Goal: Task Accomplishment & Management: Use online tool/utility

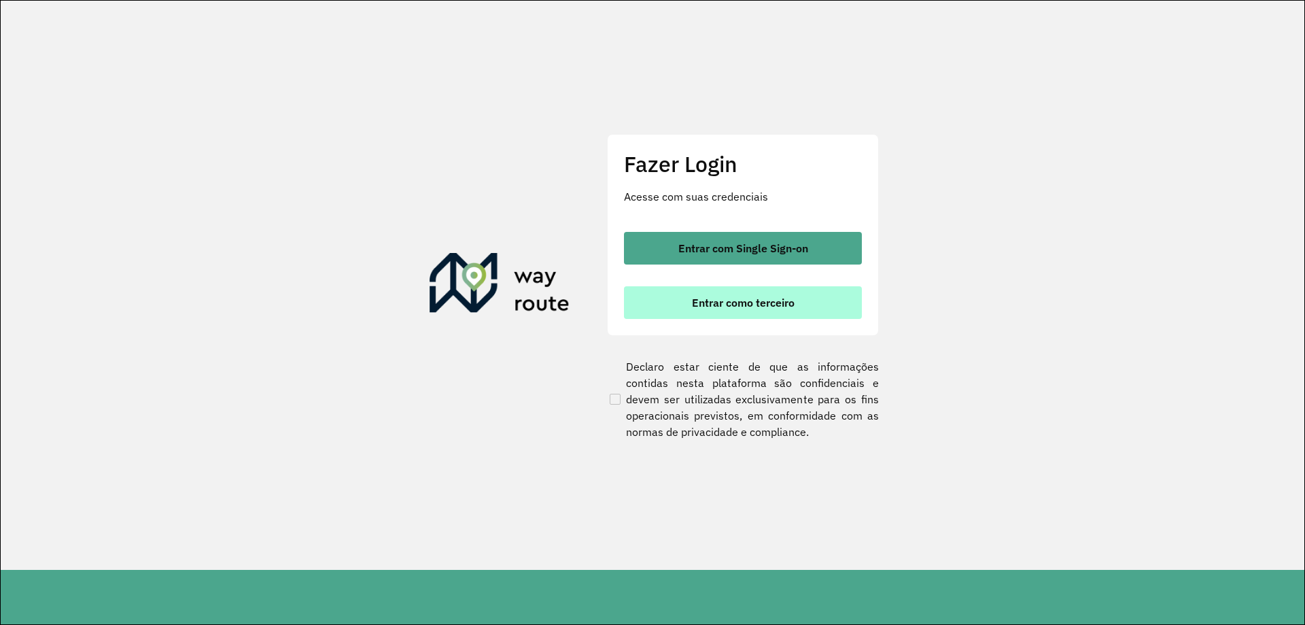
click at [841, 304] on button "Entrar como terceiro" at bounding box center [743, 302] width 238 height 33
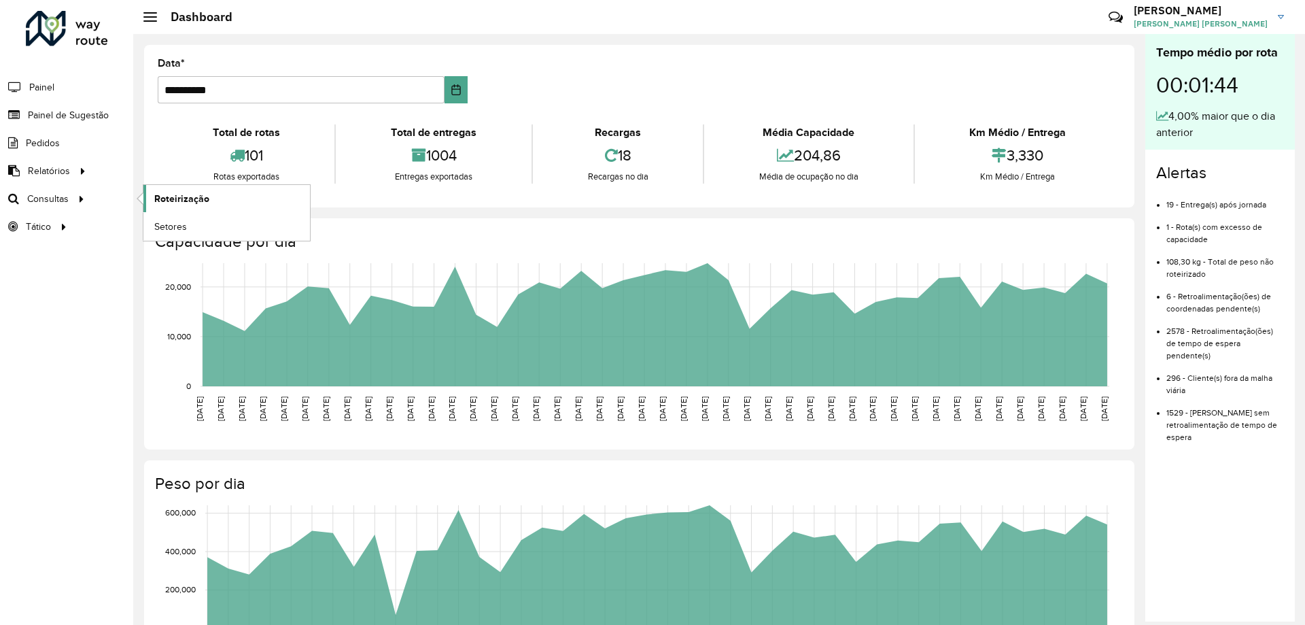
click at [167, 203] on span "Roteirização" at bounding box center [181, 199] width 55 height 14
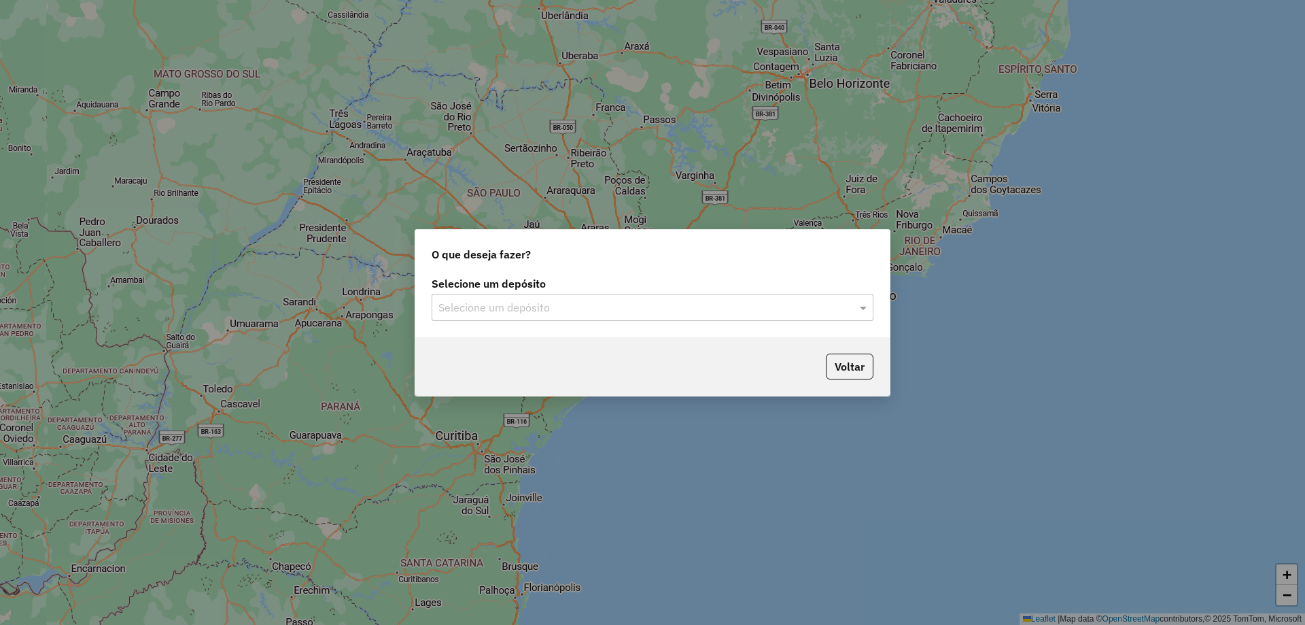
click at [739, 283] on label "Selecione um depósito" at bounding box center [653, 283] width 442 height 16
click at [741, 297] on div "Selecione um depósito" at bounding box center [653, 307] width 442 height 27
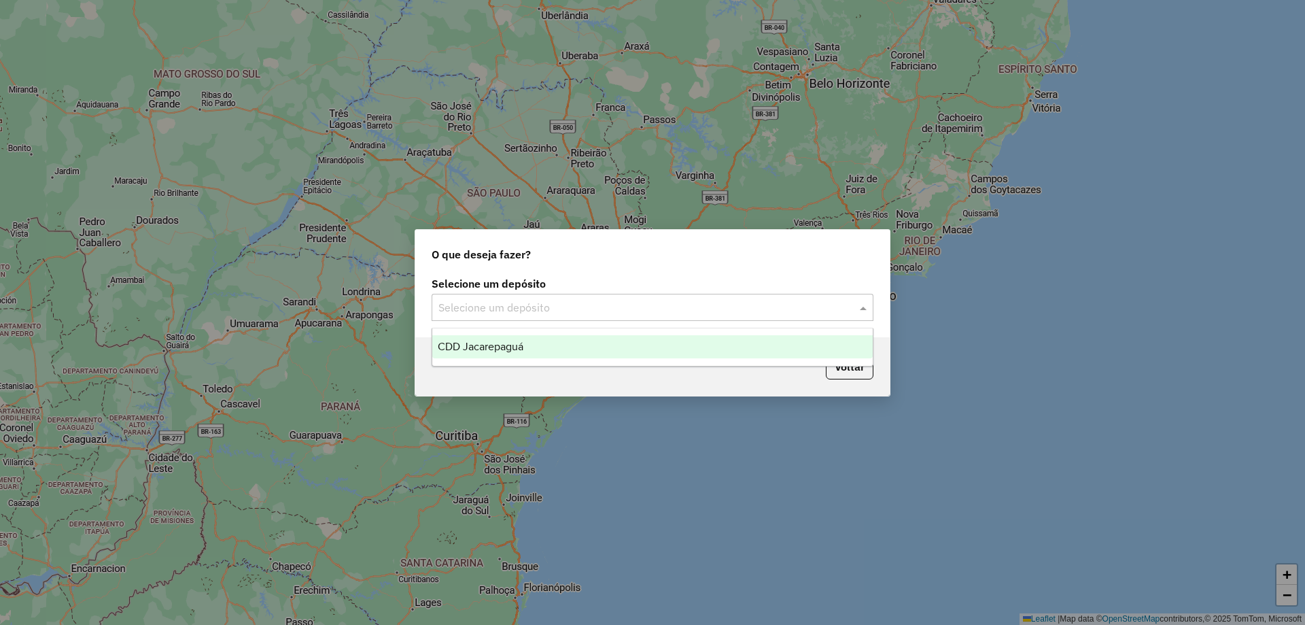
click at [627, 349] on div "CDD Jacarepaguá" at bounding box center [652, 346] width 440 height 23
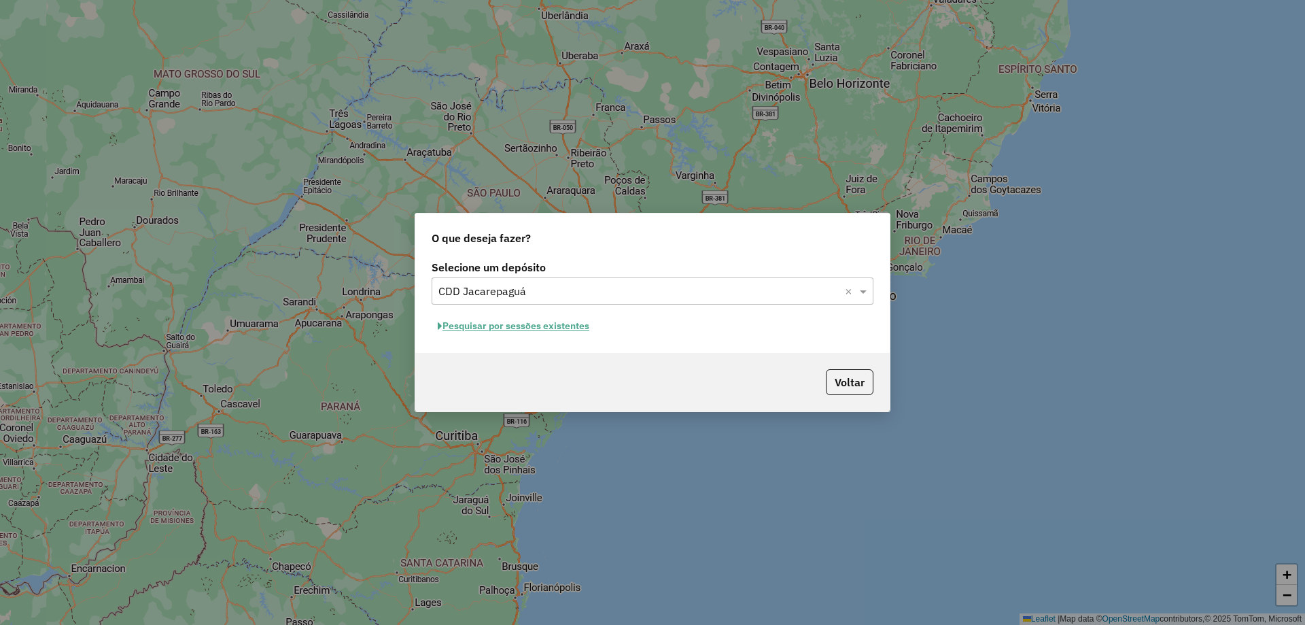
click at [544, 330] on button "Pesquisar por sessões existentes" at bounding box center [514, 325] width 164 height 21
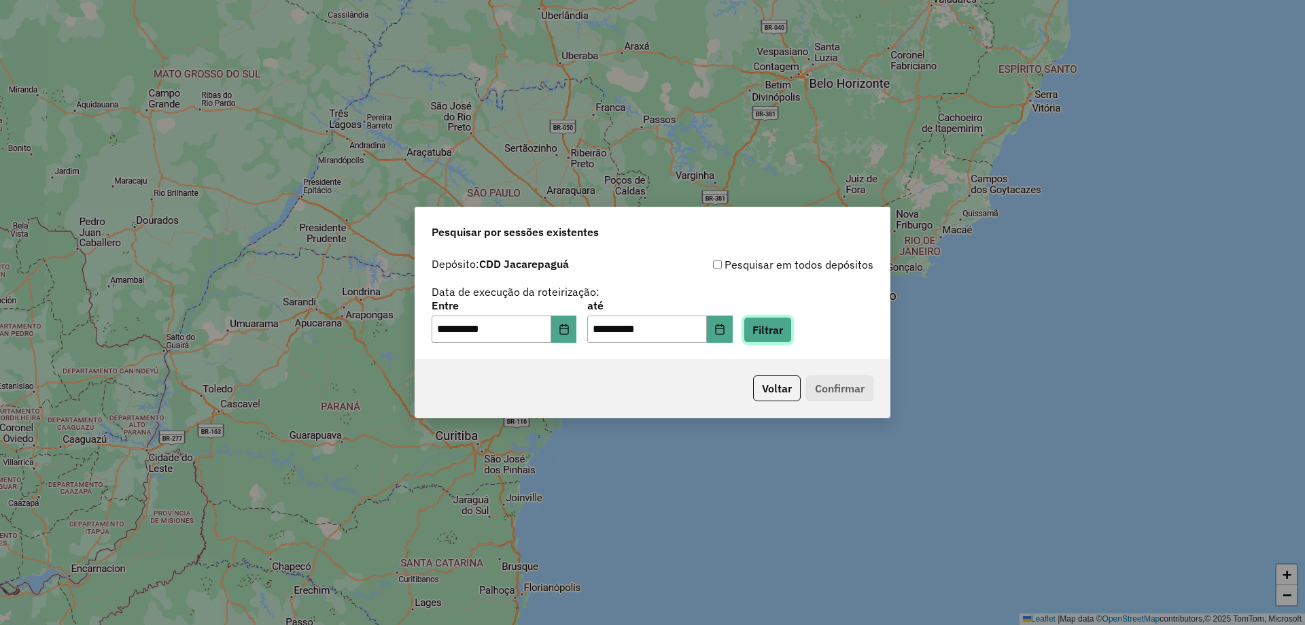
click at [790, 341] on button "Filtrar" at bounding box center [768, 330] width 48 height 26
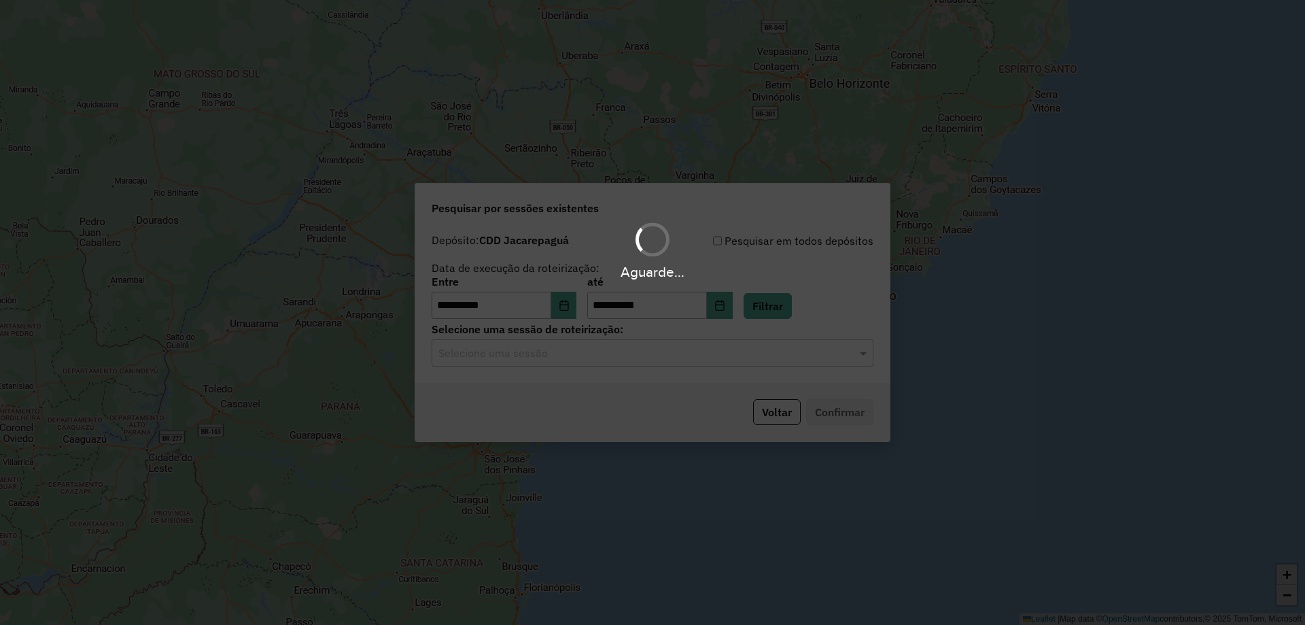
click at [707, 361] on div "Selecione uma sessão" at bounding box center [653, 352] width 442 height 27
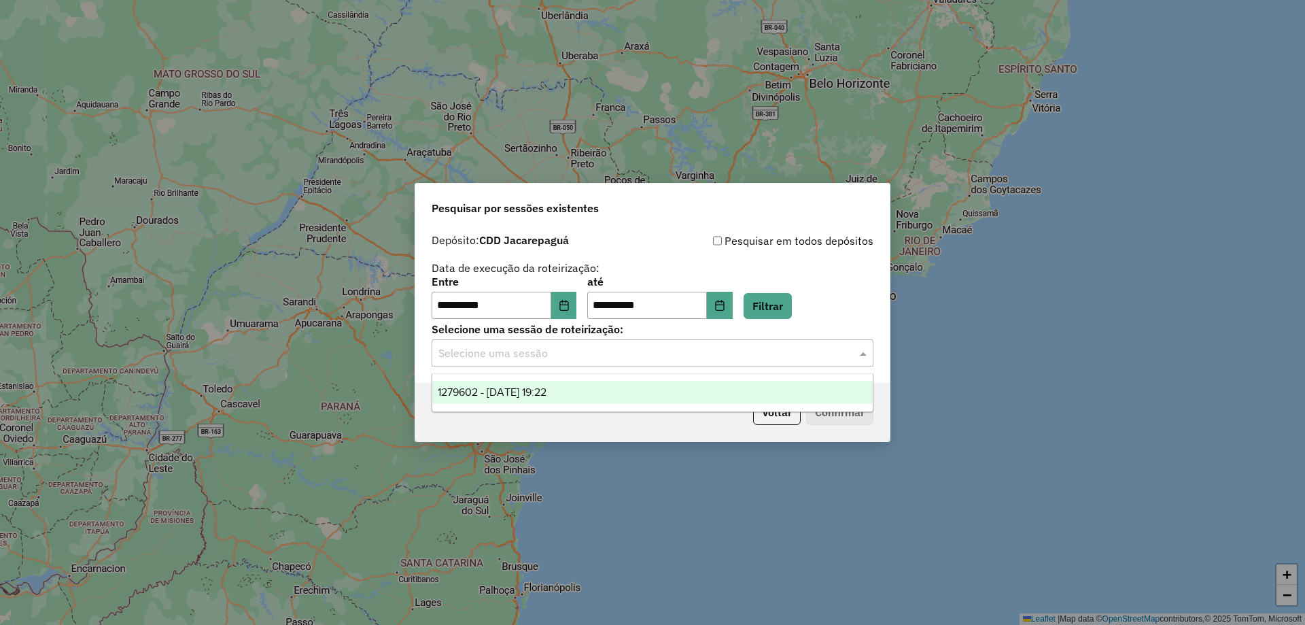
click at [657, 383] on div "1279602 - 20/09/2025 19:22" at bounding box center [652, 392] width 440 height 23
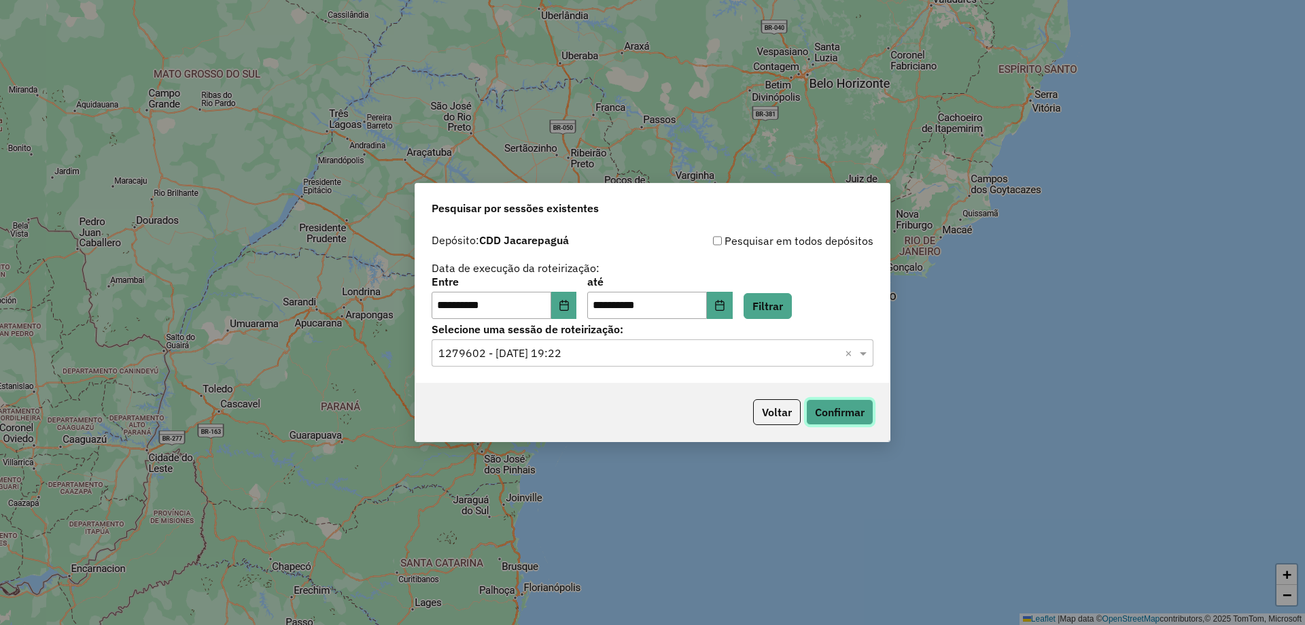
click at [831, 419] on button "Confirmar" at bounding box center [839, 412] width 67 height 26
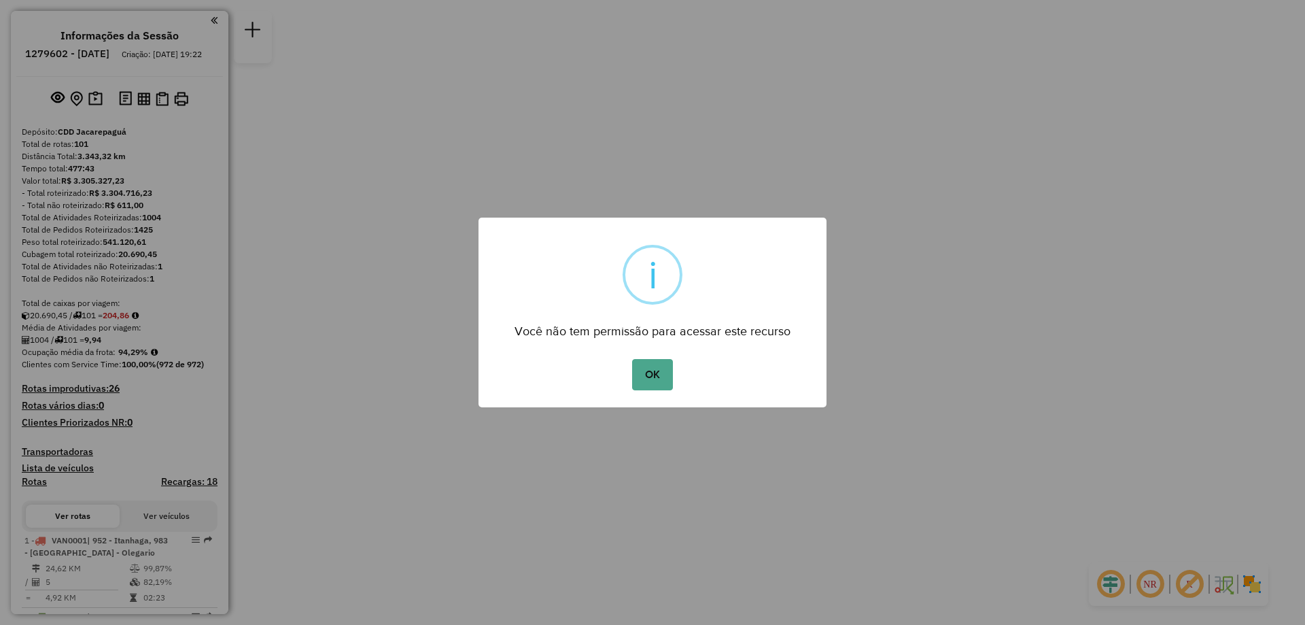
click at [676, 360] on div "OK No Cancel" at bounding box center [652, 374] width 348 height 38
click at [658, 369] on button "OK" at bounding box center [652, 374] width 40 height 31
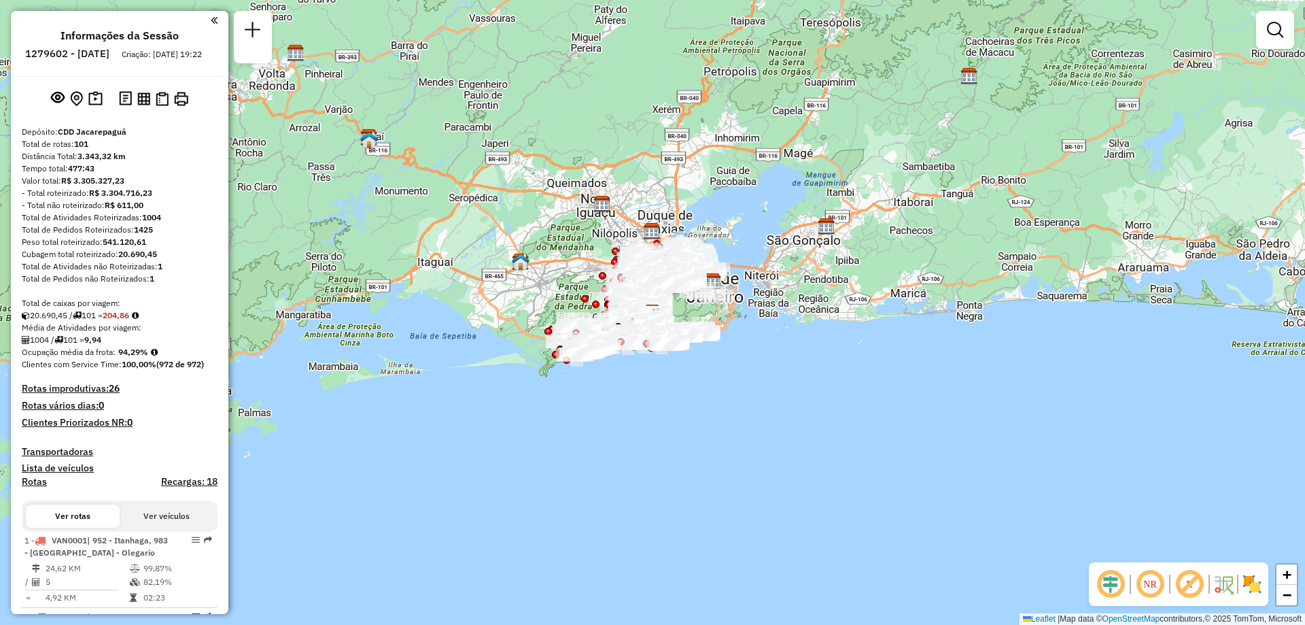
drag, startPoint x: 1275, startPoint y: 2, endPoint x: 663, endPoint y: 304, distance: 682.3
click at [671, 328] on div at bounding box center [672, 331] width 7 height 7
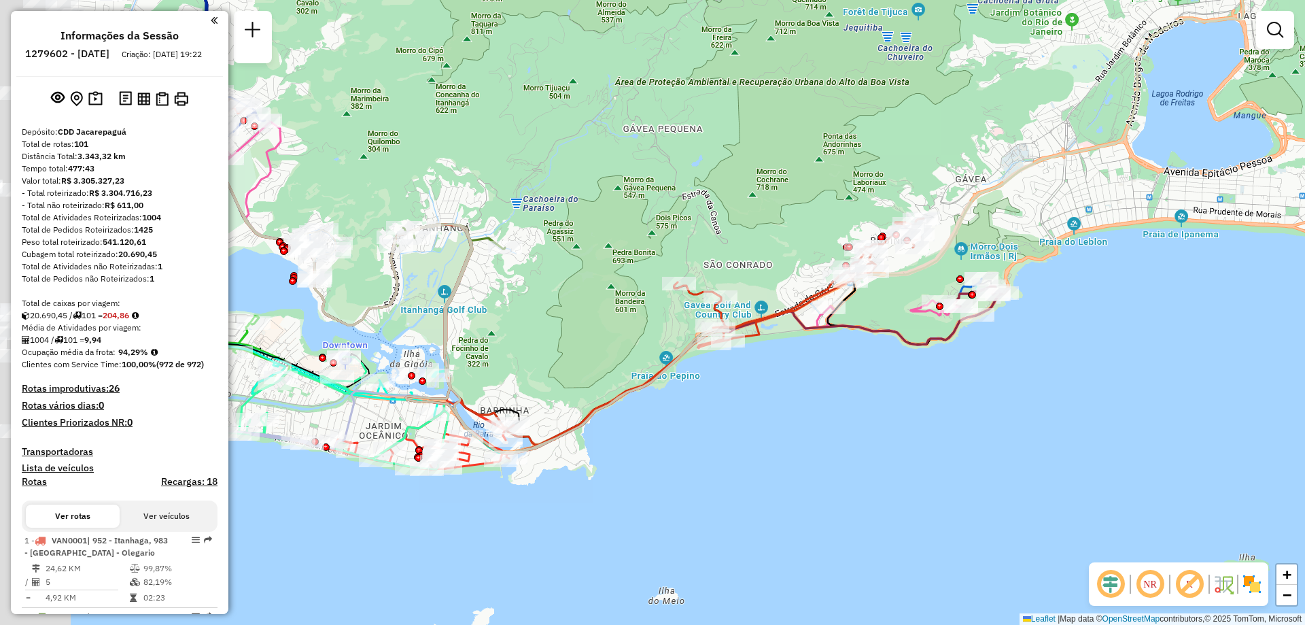
drag, startPoint x: 739, startPoint y: 234, endPoint x: 948, endPoint y: 260, distance: 210.8
click at [1041, 252] on div "Janela de atendimento Grade de atendimento Capacidade Transportadoras Veículos …" at bounding box center [652, 312] width 1305 height 625
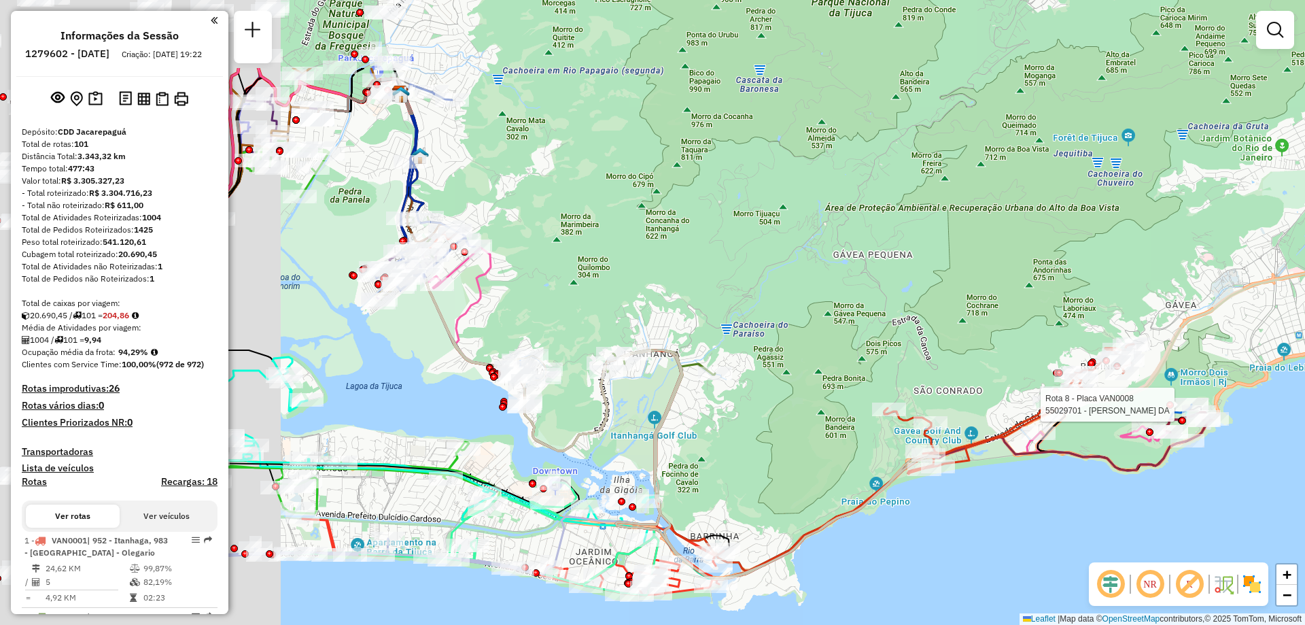
drag, startPoint x: 851, startPoint y: 355, endPoint x: 946, endPoint y: 464, distance: 145.0
click at [1015, 501] on div "Rota 8 - Placa VAN0008 55029701 - JAQUELINE BATISTA DA Janela de atendimento Gr…" at bounding box center [652, 312] width 1305 height 625
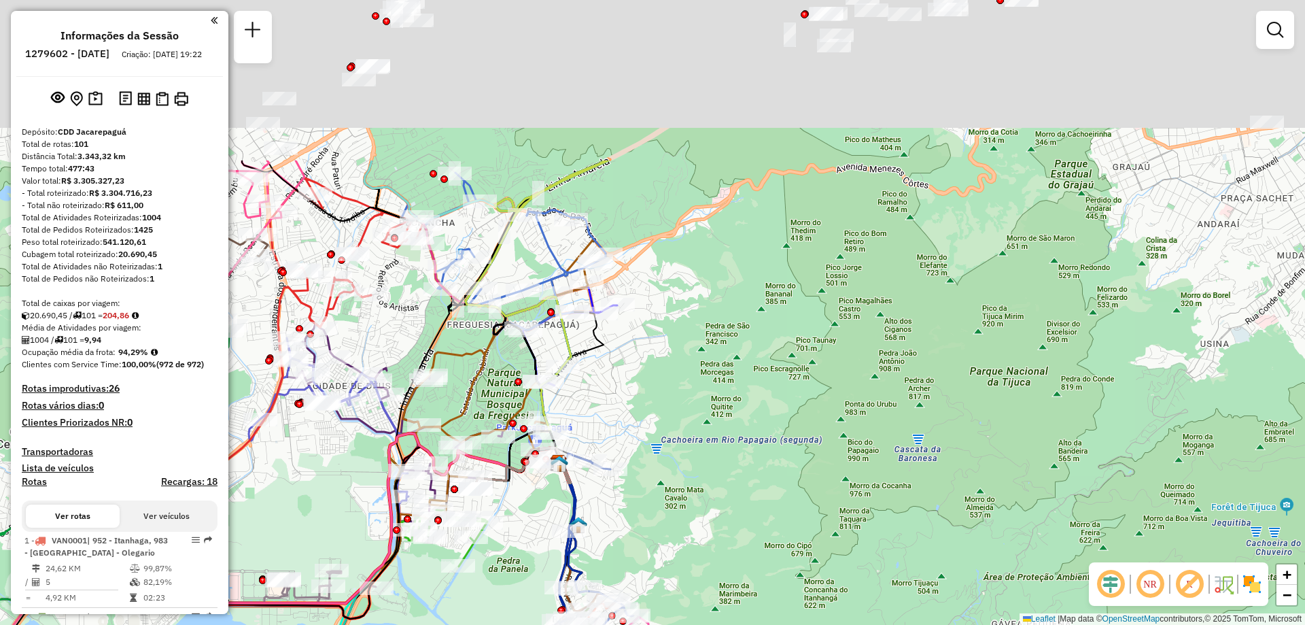
drag, startPoint x: 798, startPoint y: 425, endPoint x: 782, endPoint y: 646, distance: 220.8
click at [782, 624] on html "Aguarde... Pop-up bloqueado! Seu navegador bloqueou automáticamente a abertura …" at bounding box center [652, 312] width 1305 height 625
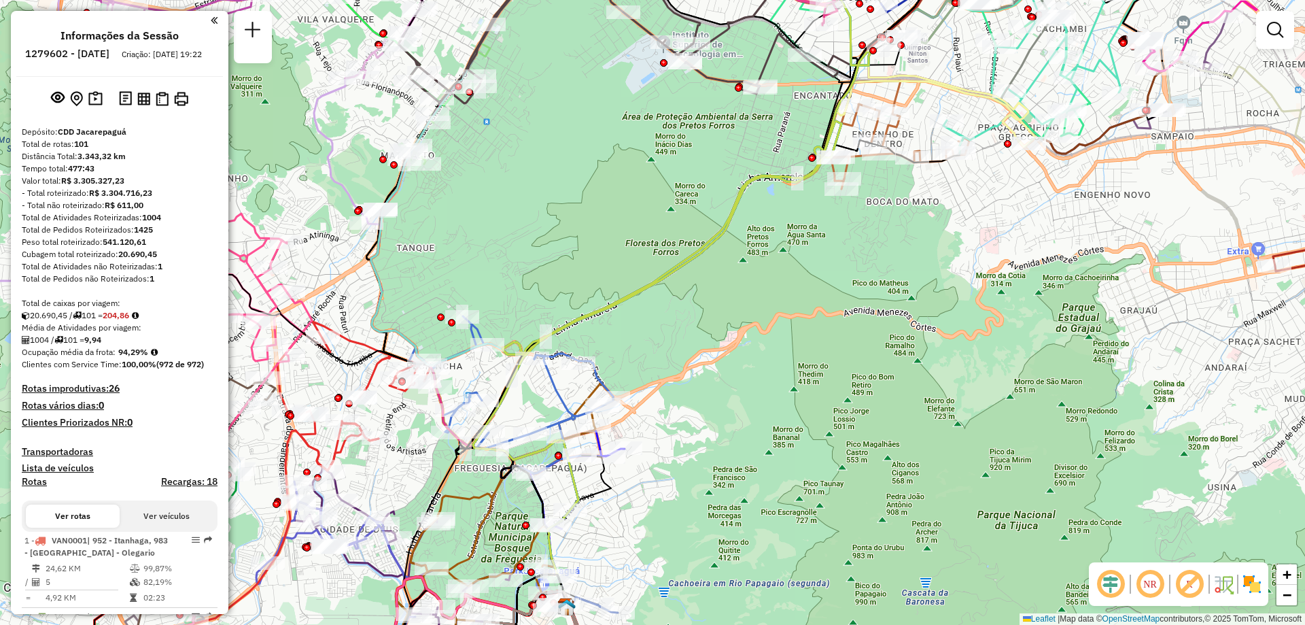
drag, startPoint x: 700, startPoint y: 346, endPoint x: 856, endPoint y: 651, distance: 342.5
click at [856, 624] on html "Aguarde... Pop-up bloqueado! Seu navegador bloqueou automáticamente a abertura …" at bounding box center [652, 312] width 1305 height 625
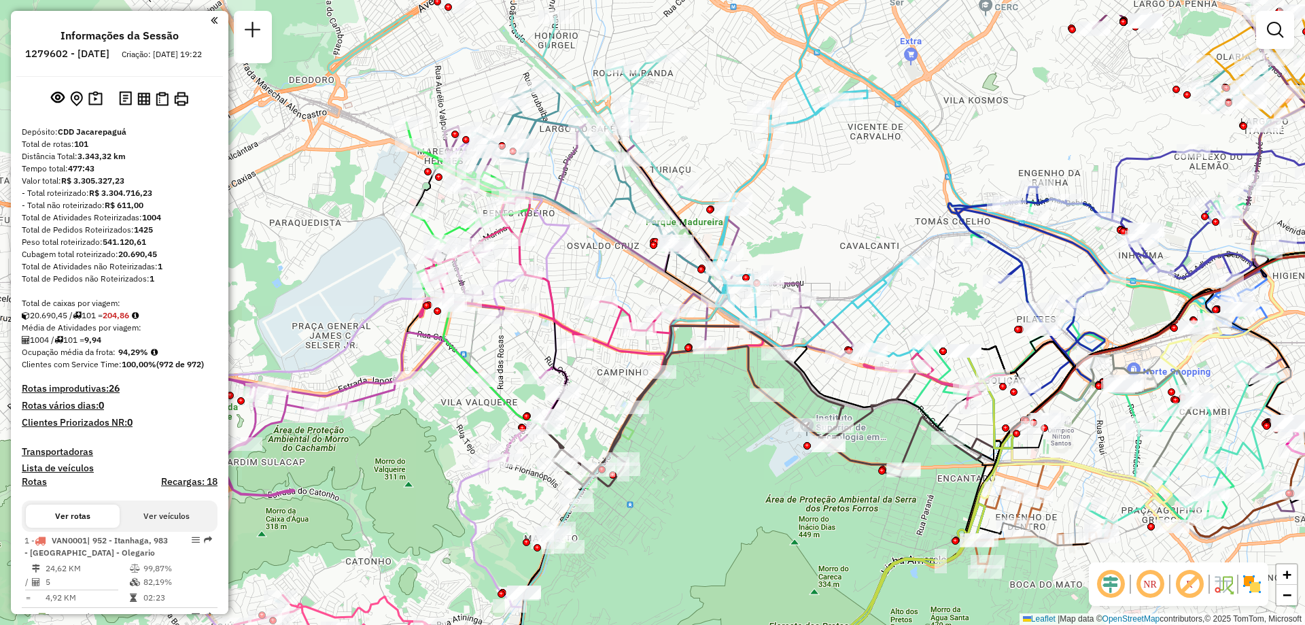
drag, startPoint x: 722, startPoint y: 432, endPoint x: 718, endPoint y: 444, distance: 12.9
click at [720, 440] on div "Rota 8 - Placa VAN0008 55029701 - JAQUELINE BATISTA DA Janela de atendimento Gr…" at bounding box center [652, 312] width 1305 height 625
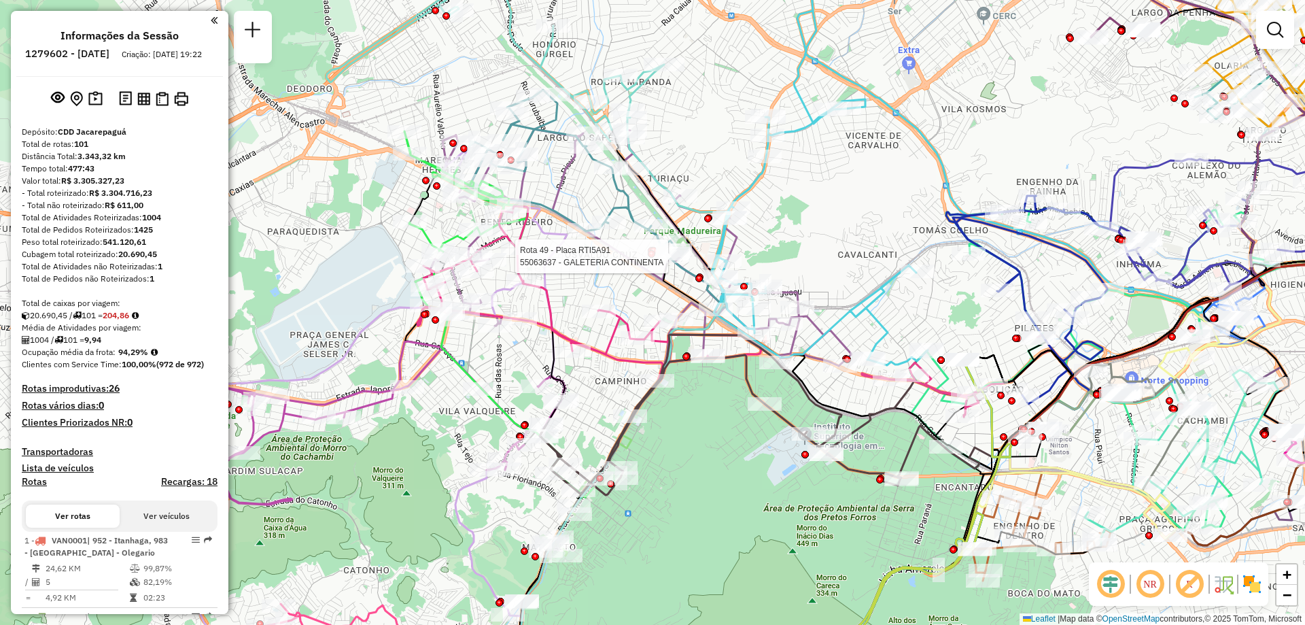
select select "**********"
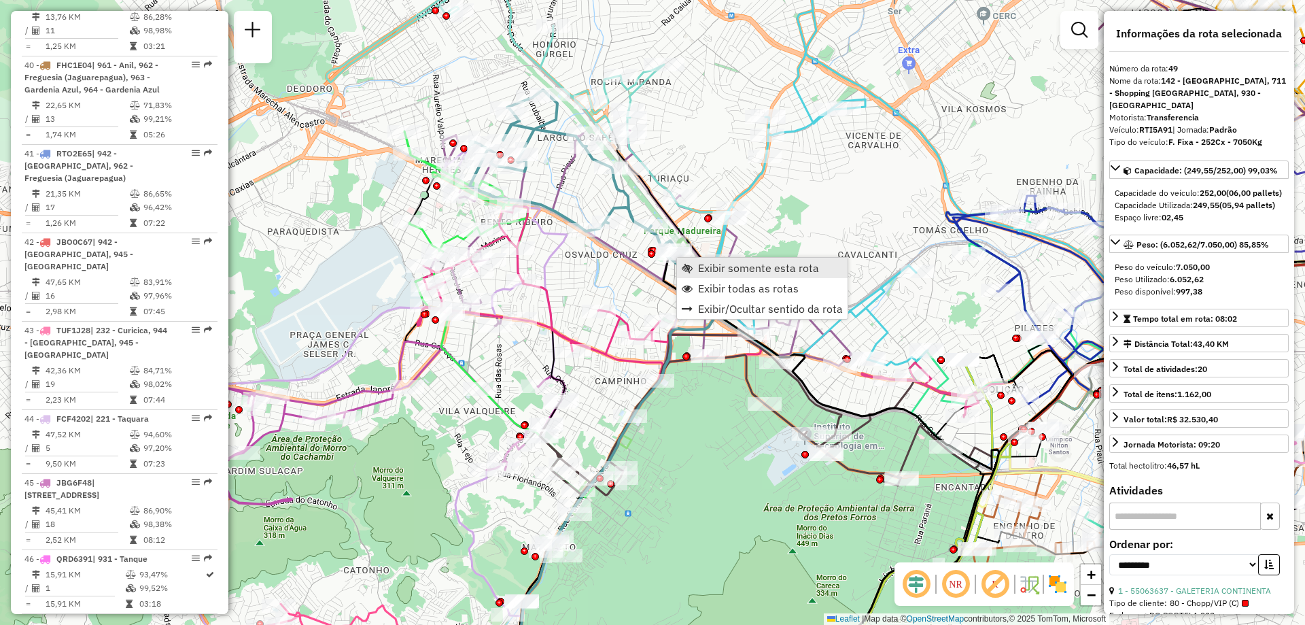
scroll to position [4370, 0]
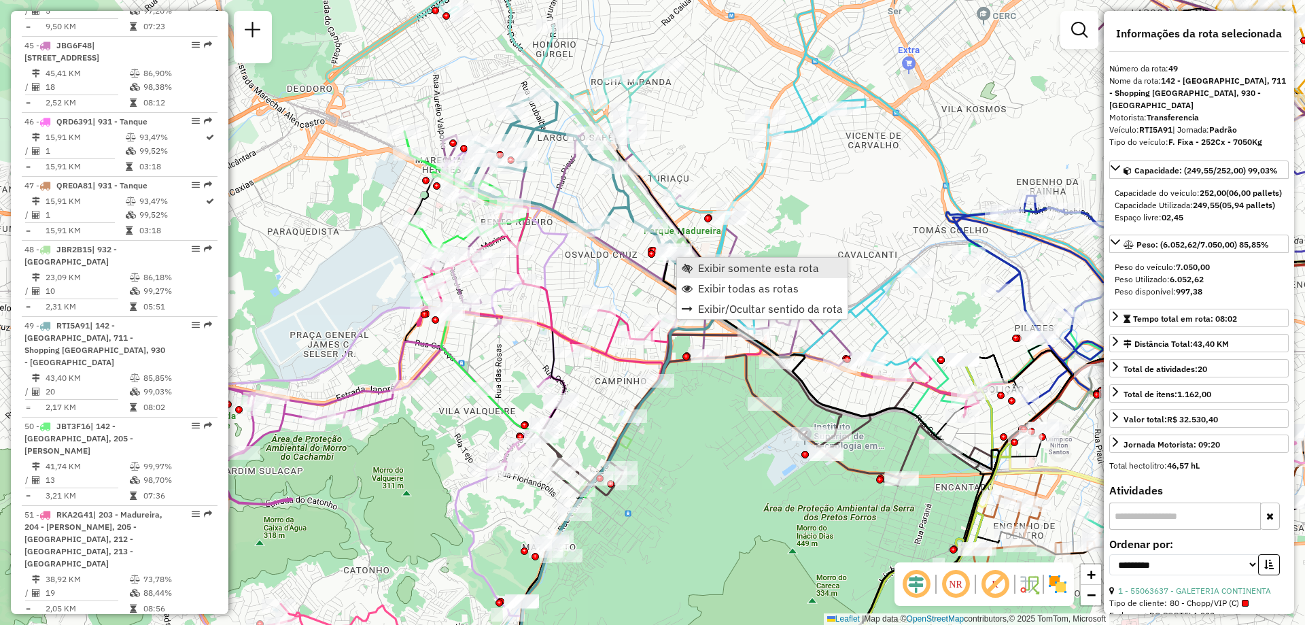
click at [696, 268] on link "Exibir somente esta rota" at bounding box center [762, 268] width 171 height 20
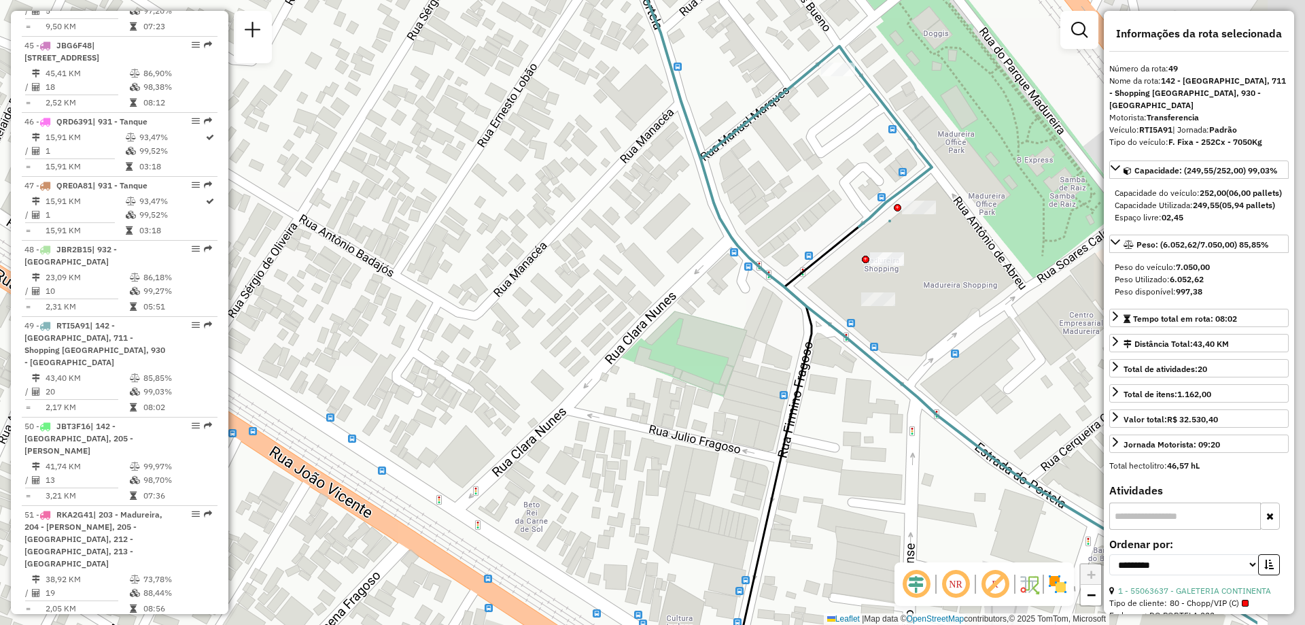
drag, startPoint x: 883, startPoint y: 381, endPoint x: 705, endPoint y: 358, distance: 179.5
click at [705, 358] on div "Janela de atendimento Grade de atendimento Capacidade Transportadoras Veículos …" at bounding box center [652, 312] width 1305 height 625
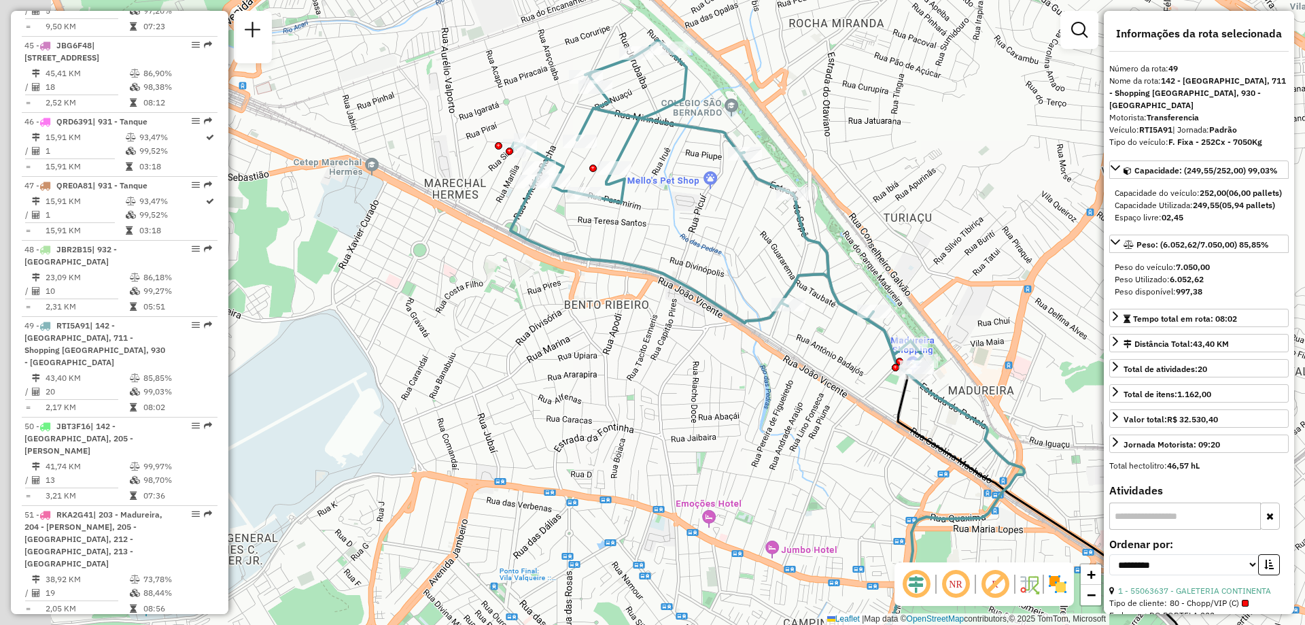
drag, startPoint x: 797, startPoint y: 292, endPoint x: 873, endPoint y: 355, distance: 99.4
click at [873, 355] on div "Janela de atendimento Grade de atendimento Capacidade Transportadoras Veículos …" at bounding box center [652, 312] width 1305 height 625
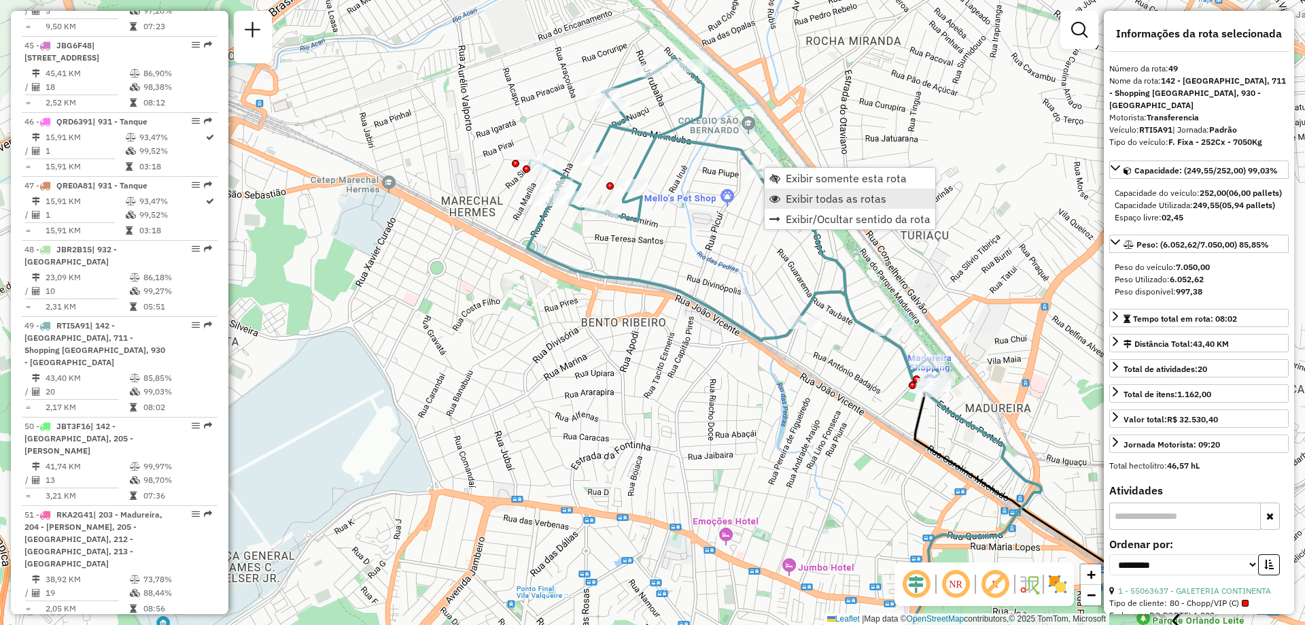
click at [809, 200] on span "Exibir todas as rotas" at bounding box center [836, 198] width 101 height 11
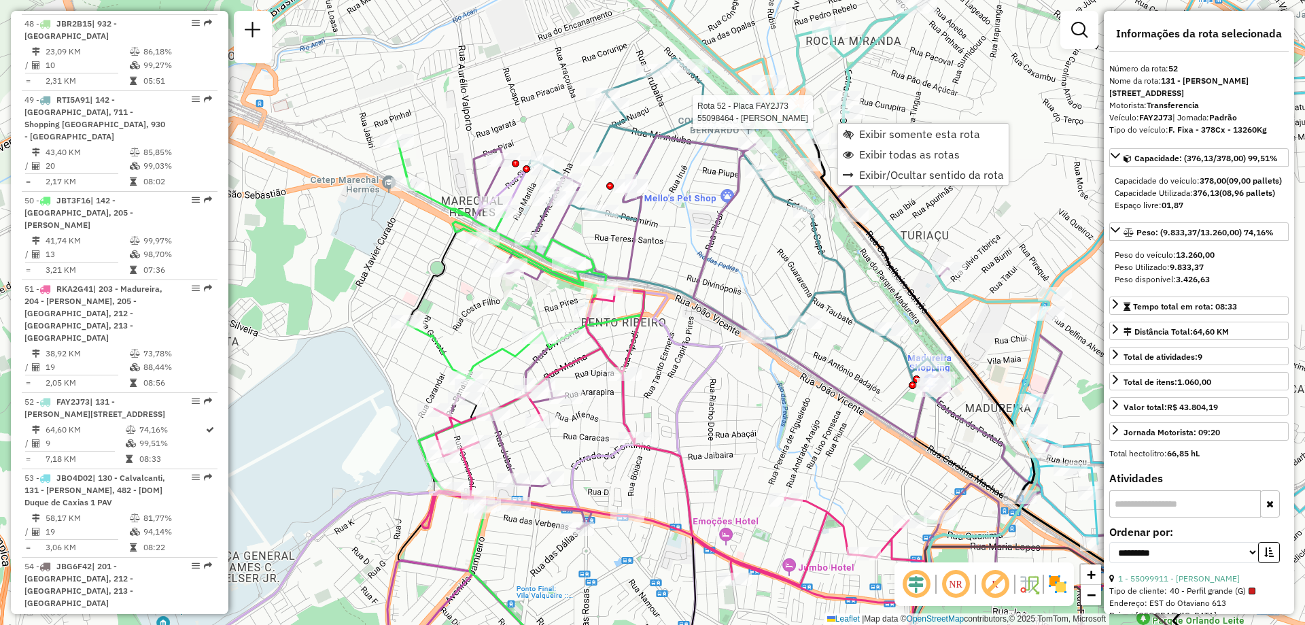
scroll to position [4635, 0]
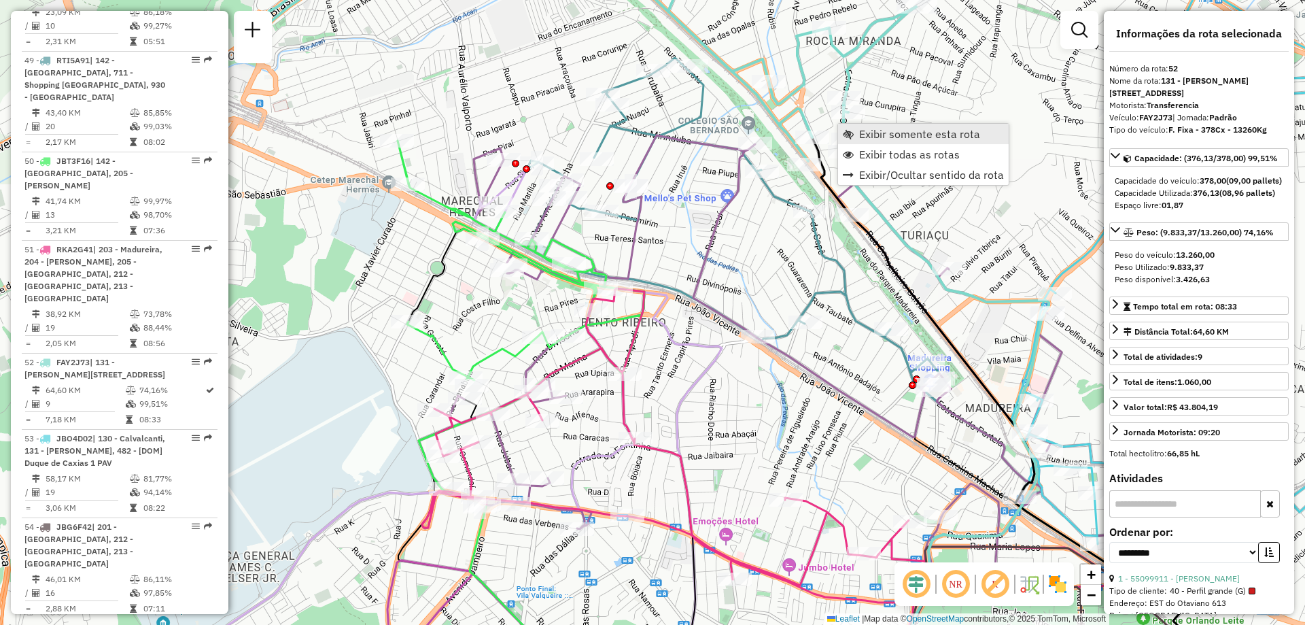
click at [869, 131] on span "Exibir somente esta rota" at bounding box center [919, 133] width 121 height 11
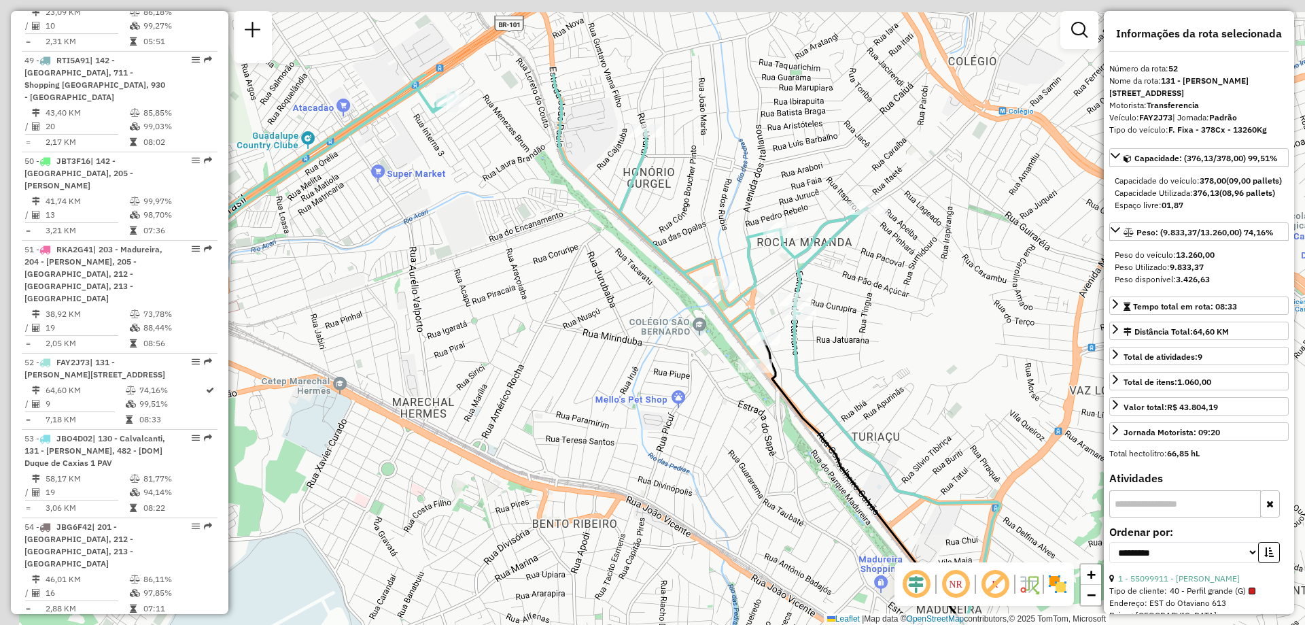
drag, startPoint x: 642, startPoint y: 65, endPoint x: 815, endPoint y: 210, distance: 225.7
click at [815, 210] on div "Janela de atendimento Grade de atendimento Capacidade Transportadoras Veículos …" at bounding box center [652, 312] width 1305 height 625
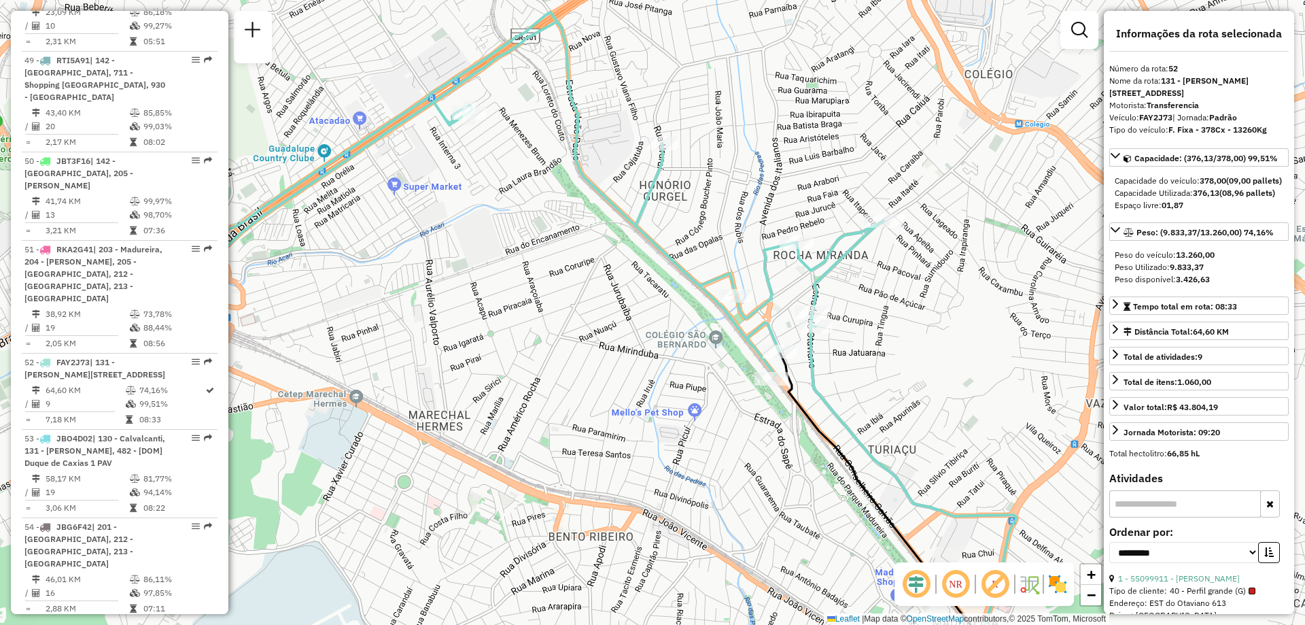
scroll to position [2896, 0]
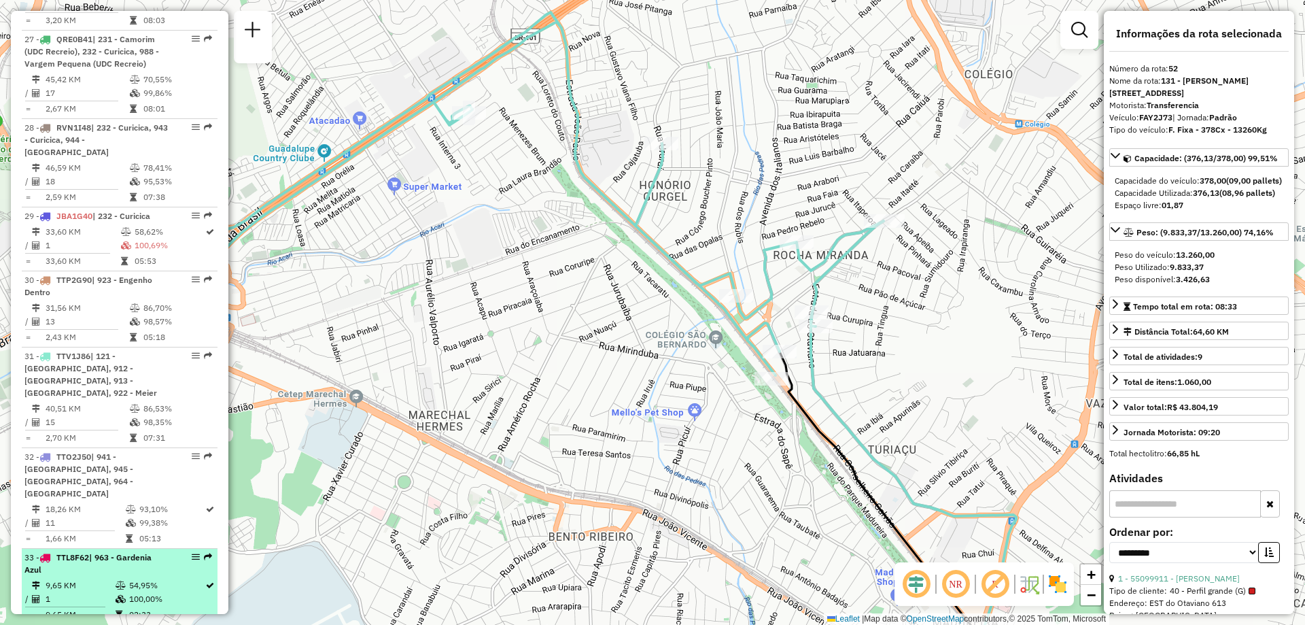
click at [192, 553] on em at bounding box center [196, 557] width 8 height 8
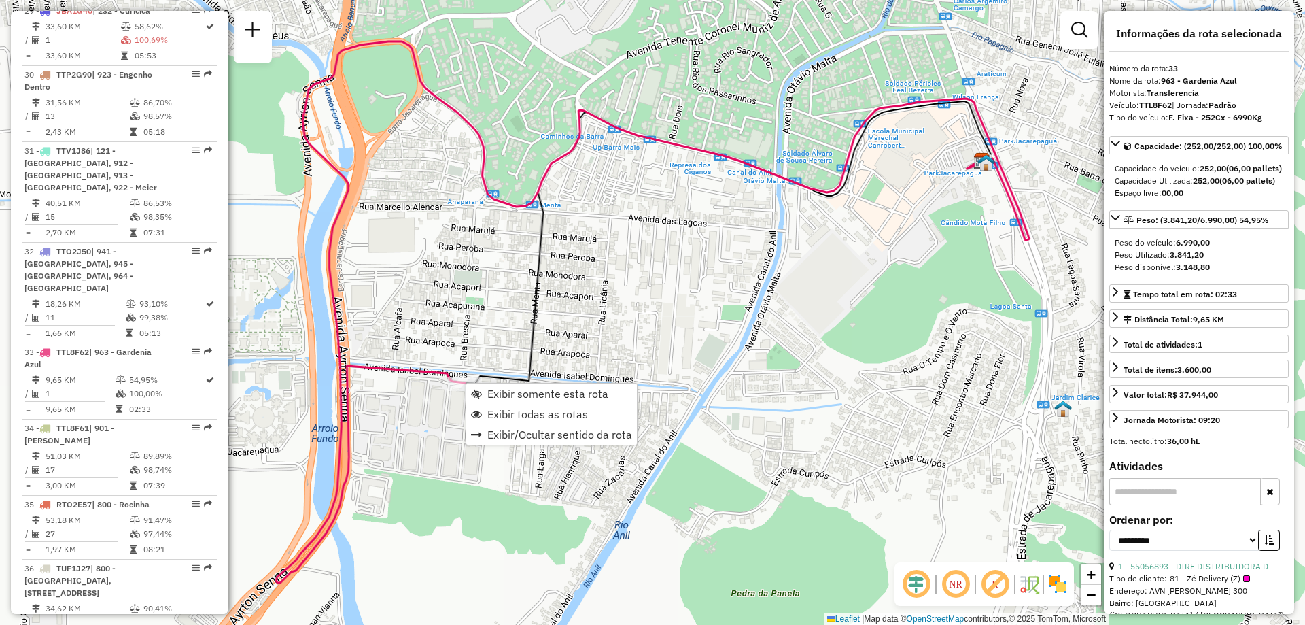
scroll to position [3189, 0]
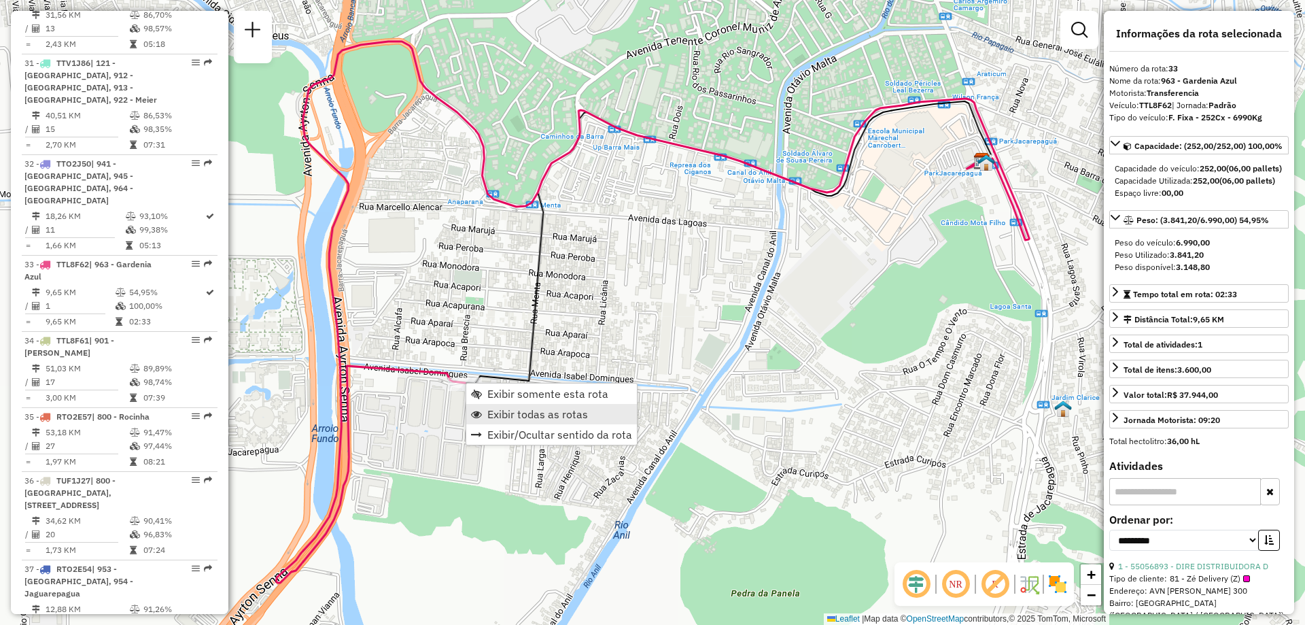
click at [549, 414] on span "Exibir todas as rotas" at bounding box center [537, 413] width 101 height 11
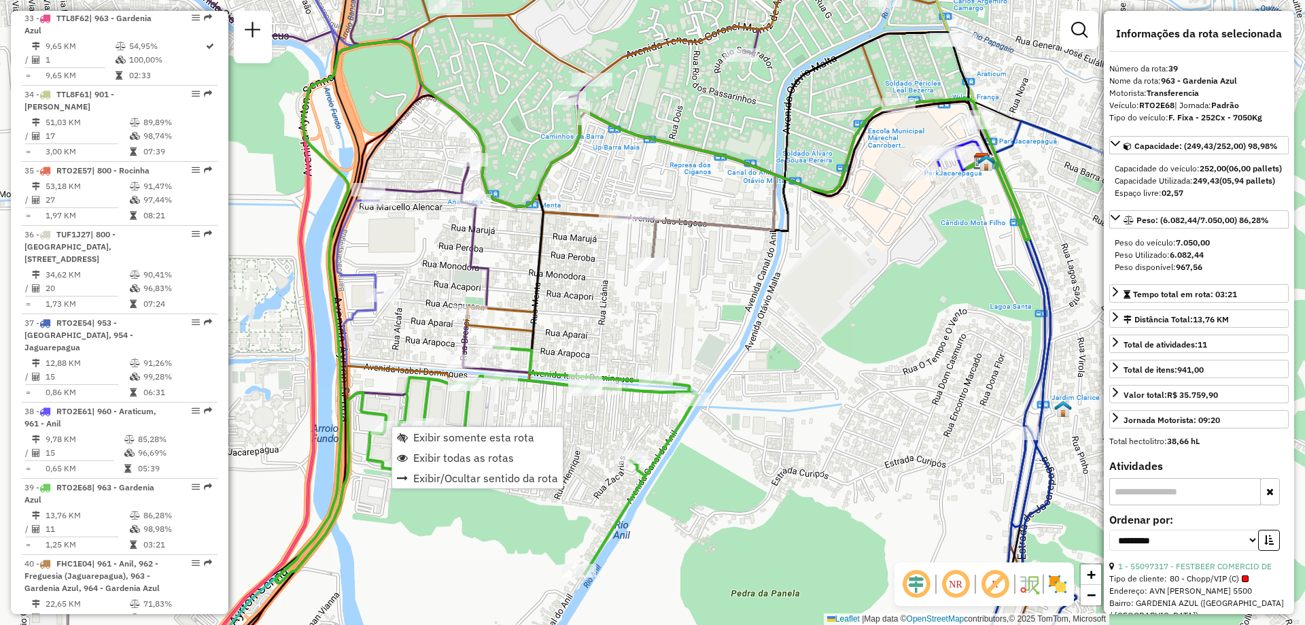
scroll to position [3633, 0]
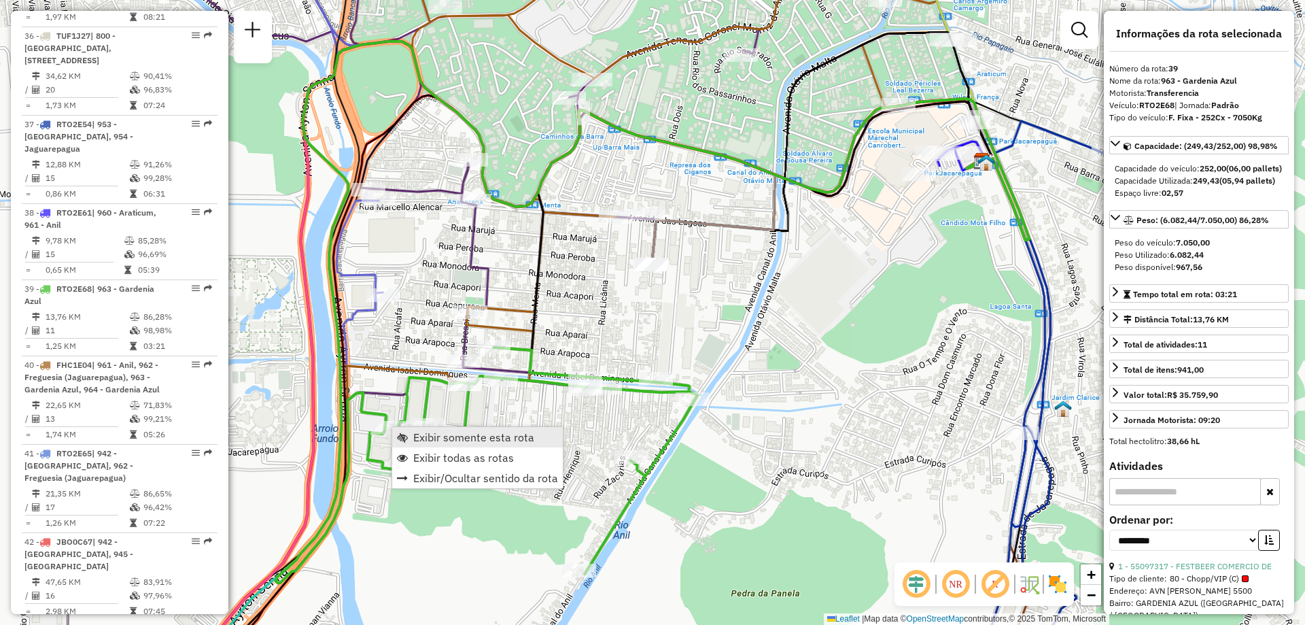
click at [419, 436] on span "Exibir somente esta rota" at bounding box center [473, 437] width 121 height 11
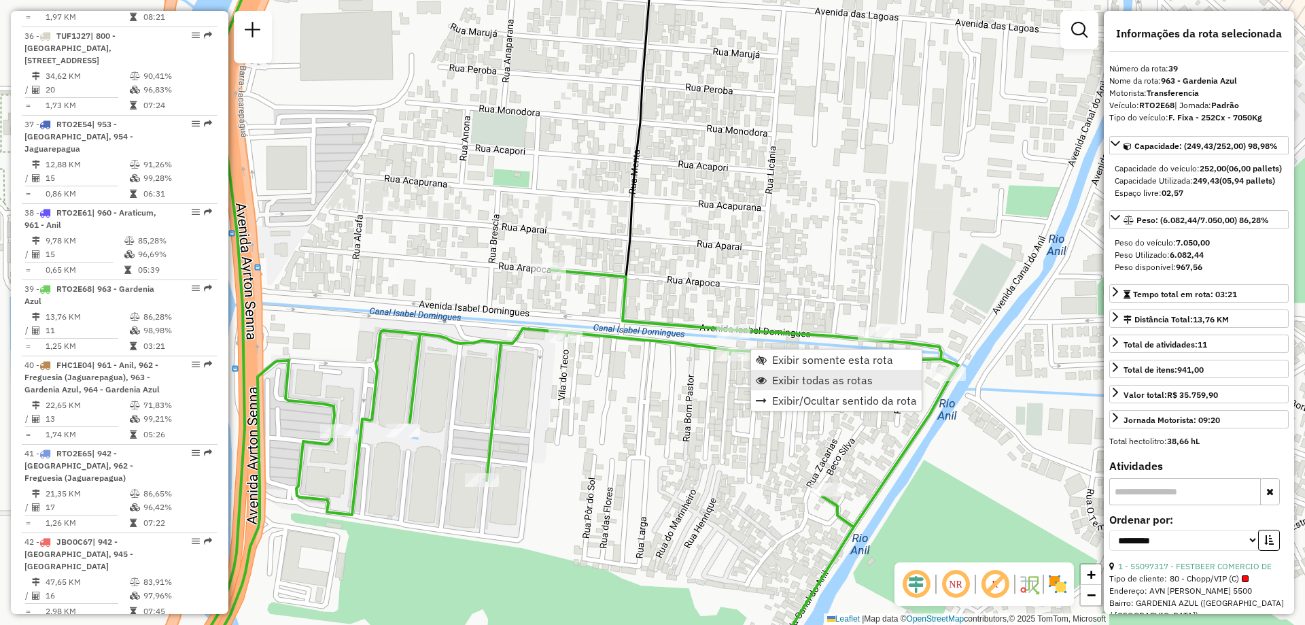
click at [876, 379] on link "Exibir todas as rotas" at bounding box center [836, 380] width 171 height 20
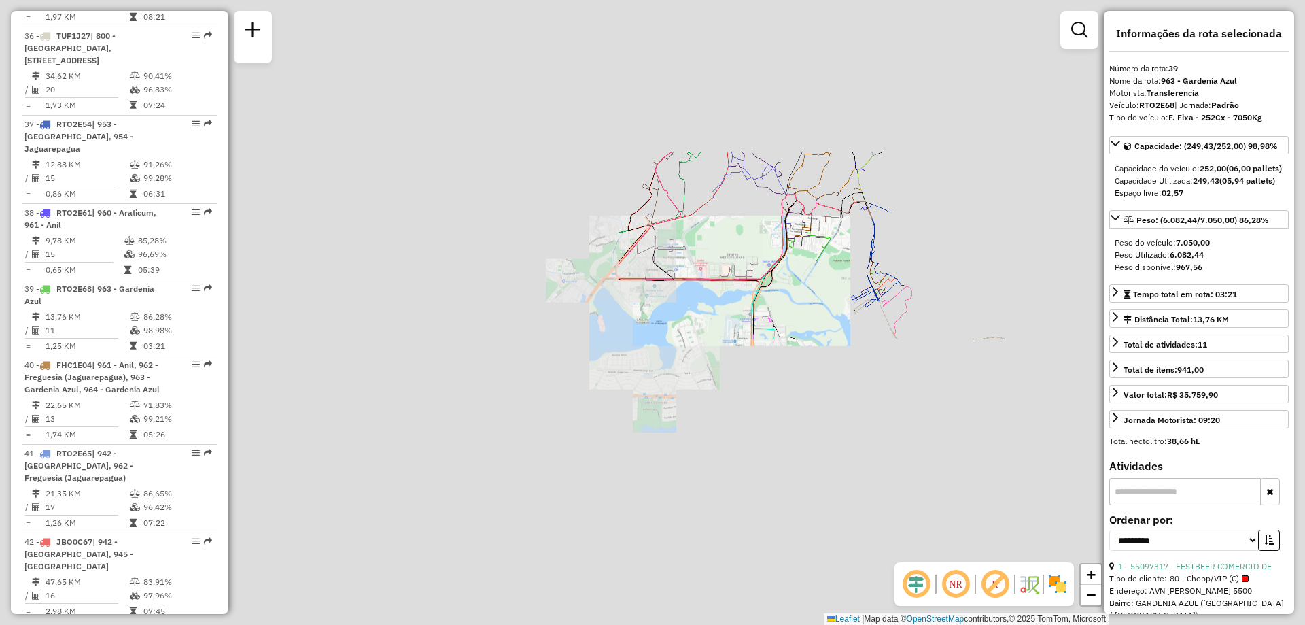
drag, startPoint x: 901, startPoint y: 162, endPoint x: 816, endPoint y: 280, distance: 145.1
click at [826, 327] on div "Rota 37 - Placa RTO2E54 55036031 - PADARIA E CONFEITARI Janela de atendimento G…" at bounding box center [652, 312] width 1305 height 625
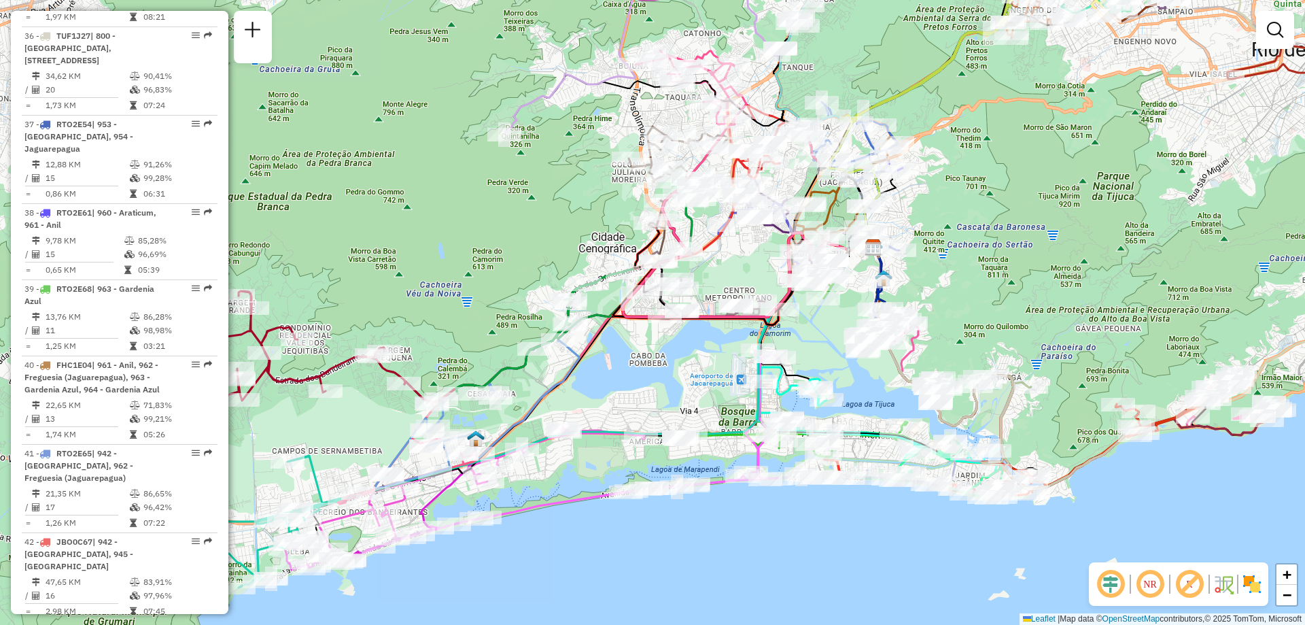
drag, startPoint x: 917, startPoint y: 182, endPoint x: 902, endPoint y: 321, distance: 140.2
click at [897, 320] on div "Janela de atendimento Grade de atendimento Capacidade Transportadoras Veículos …" at bounding box center [652, 312] width 1305 height 625
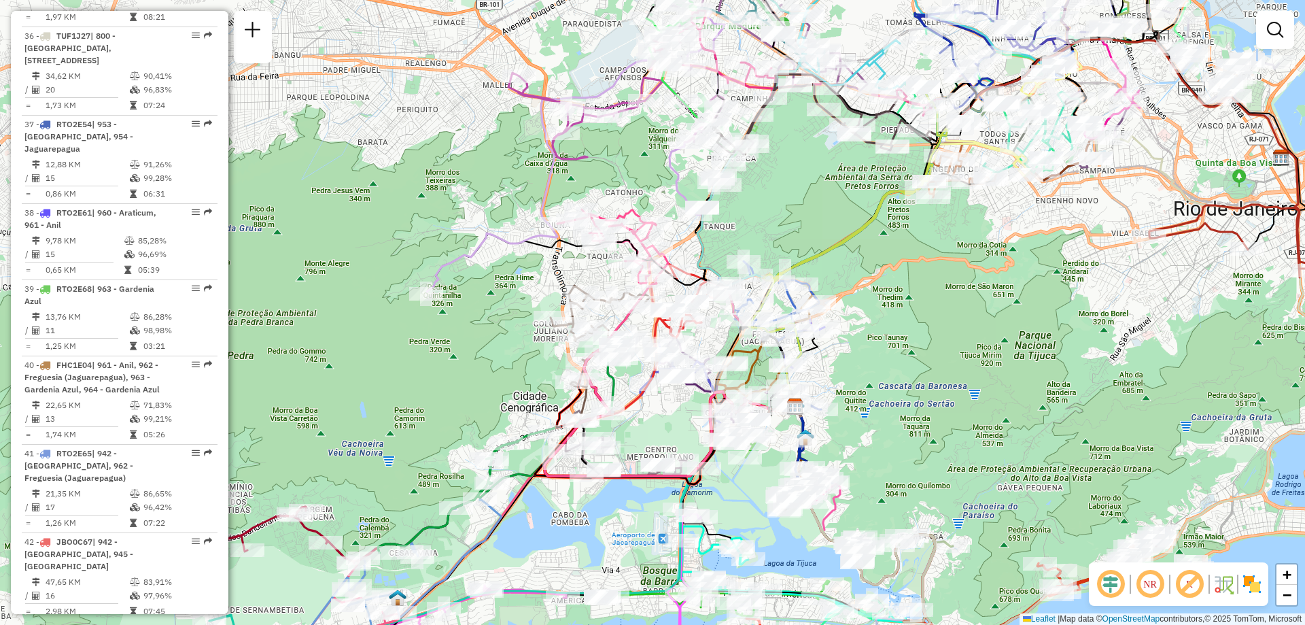
drag, startPoint x: 1043, startPoint y: 214, endPoint x: 979, endPoint y: 238, distance: 68.2
click at [979, 238] on div "Janela de atendimento Grade de atendimento Capacidade Transportadoras Veículos …" at bounding box center [652, 312] width 1305 height 625
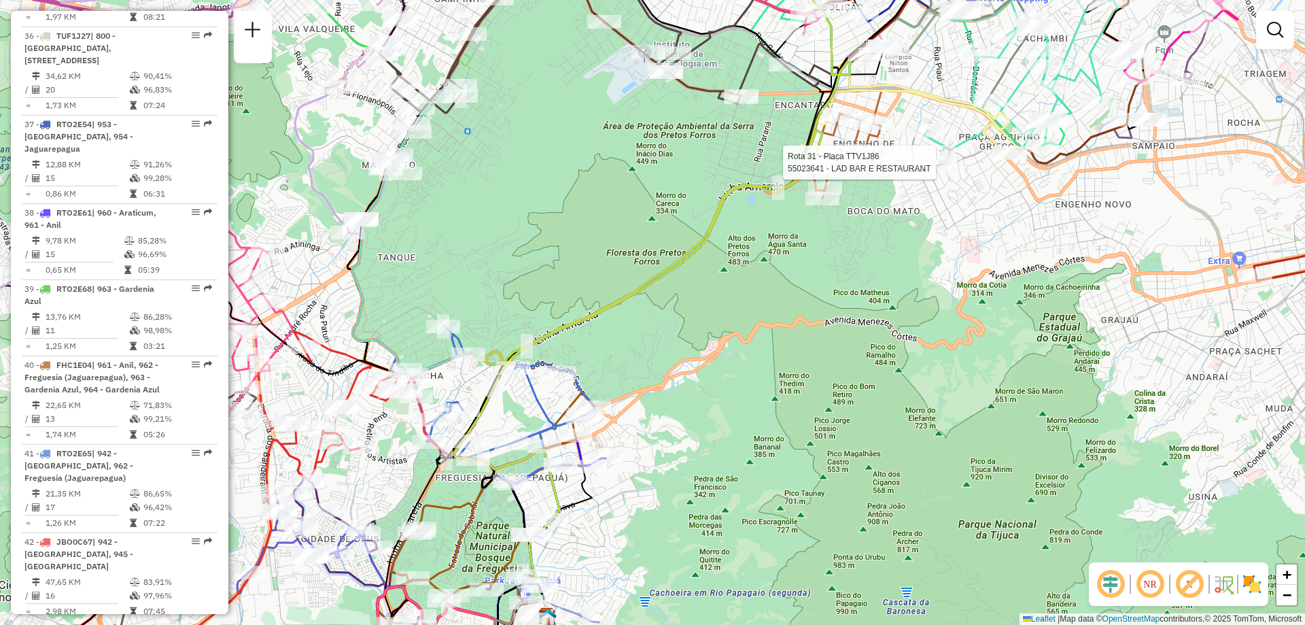
select select "**********"
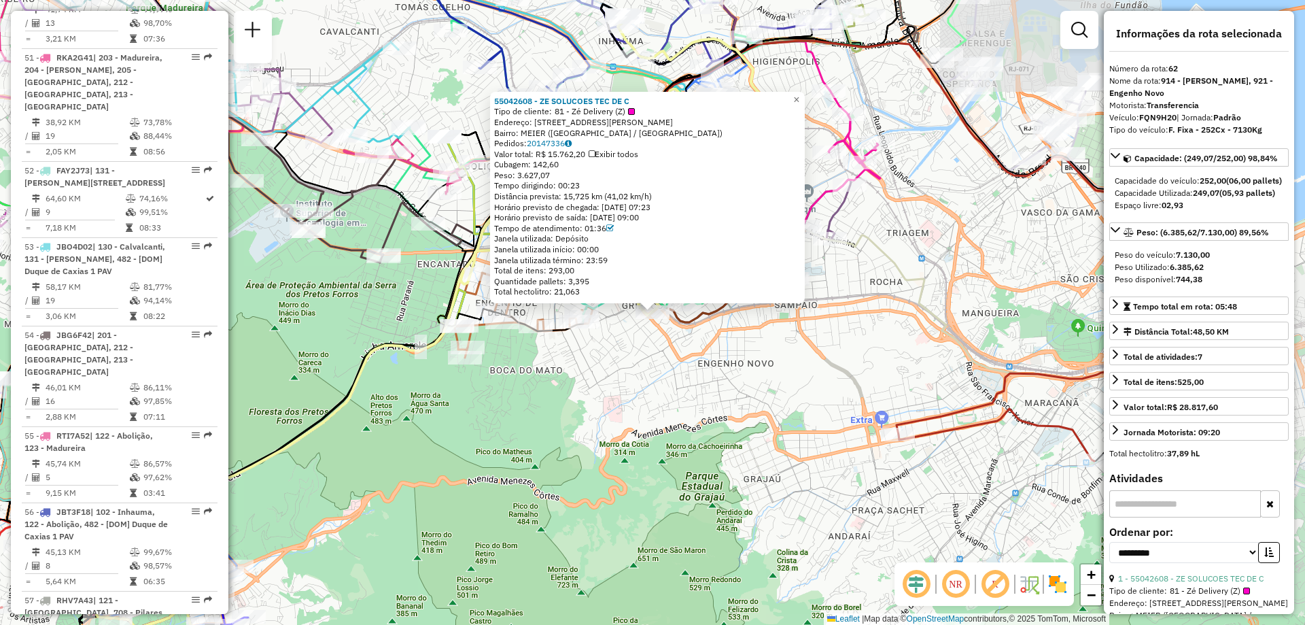
scroll to position [5433, 0]
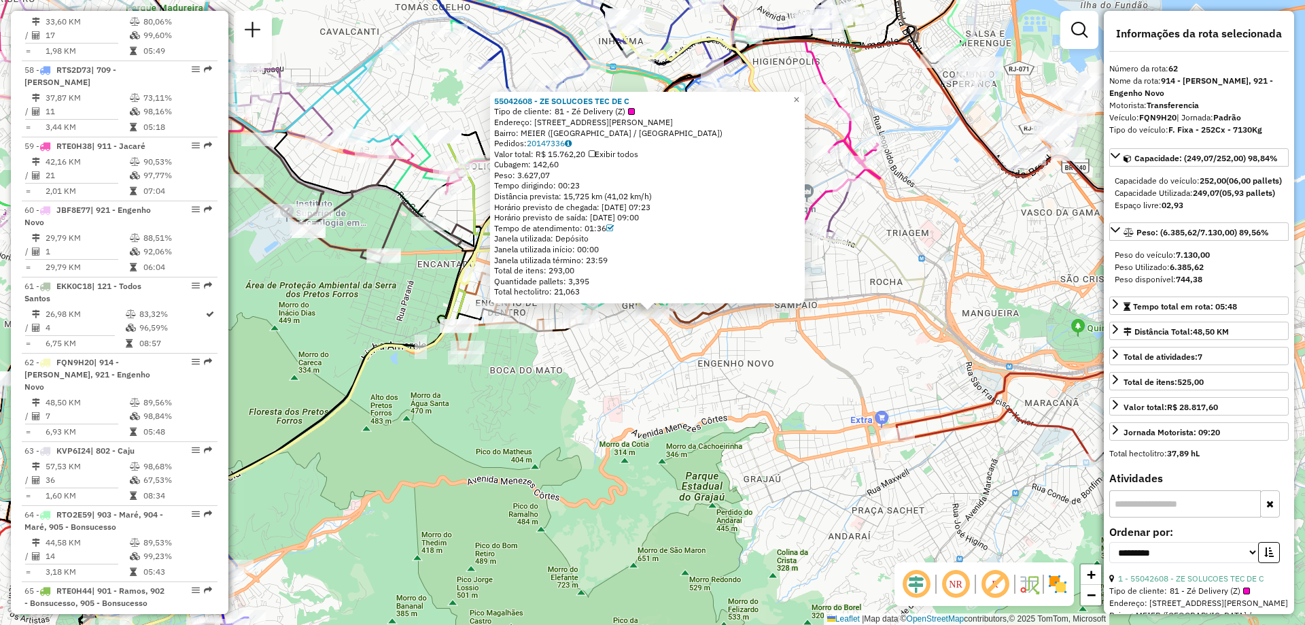
click at [665, 325] on div "Rota 62 - Placa FQN9H20 55042608 - ZE SOLUCOES TEC DE C 55042608 - ZE SOLUCOES …" at bounding box center [652, 312] width 1305 height 625
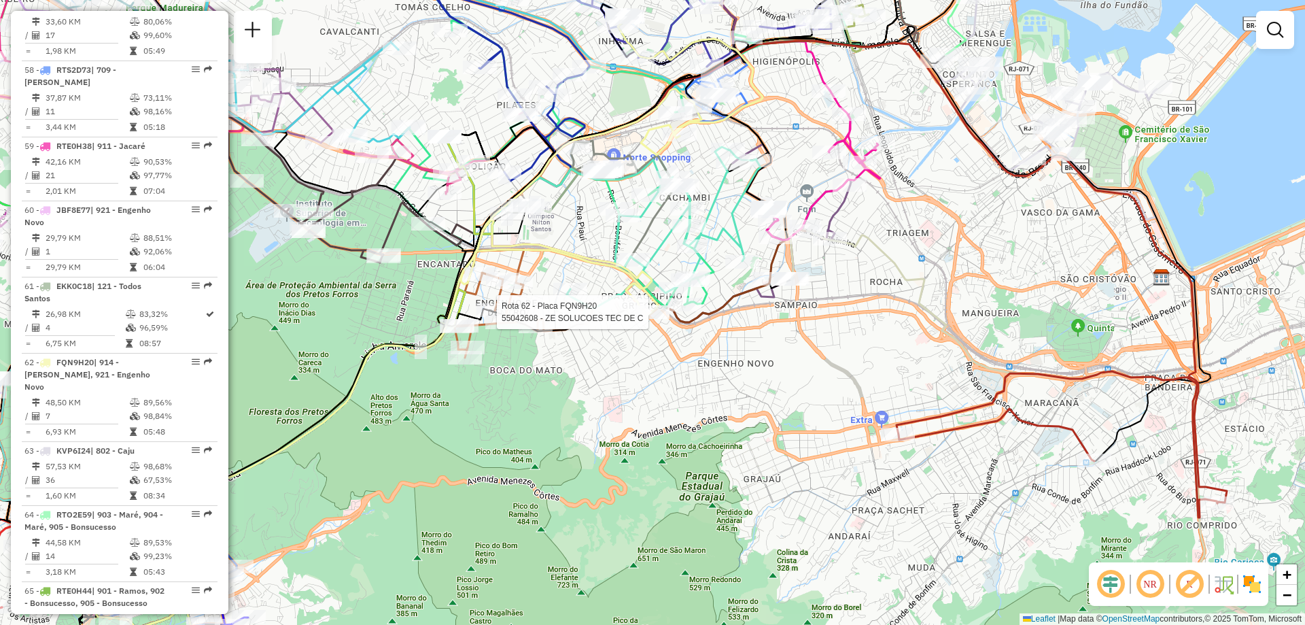
select select "**********"
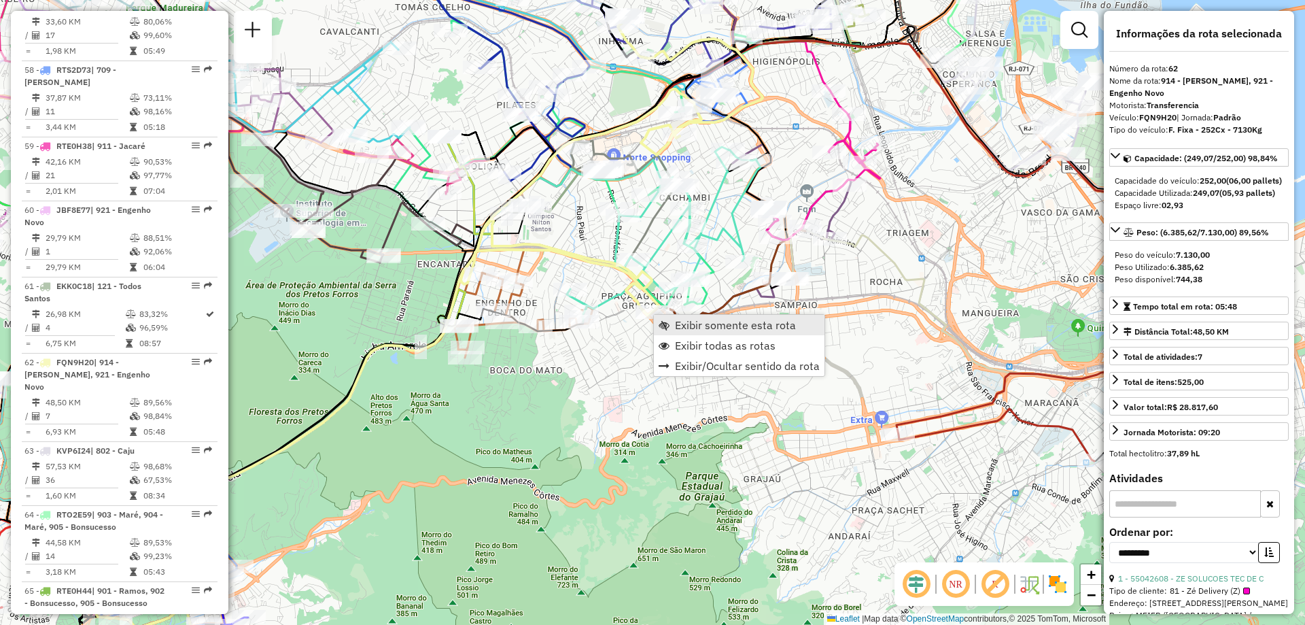
click at [676, 324] on span "Exibir somente esta rota" at bounding box center [735, 324] width 121 height 11
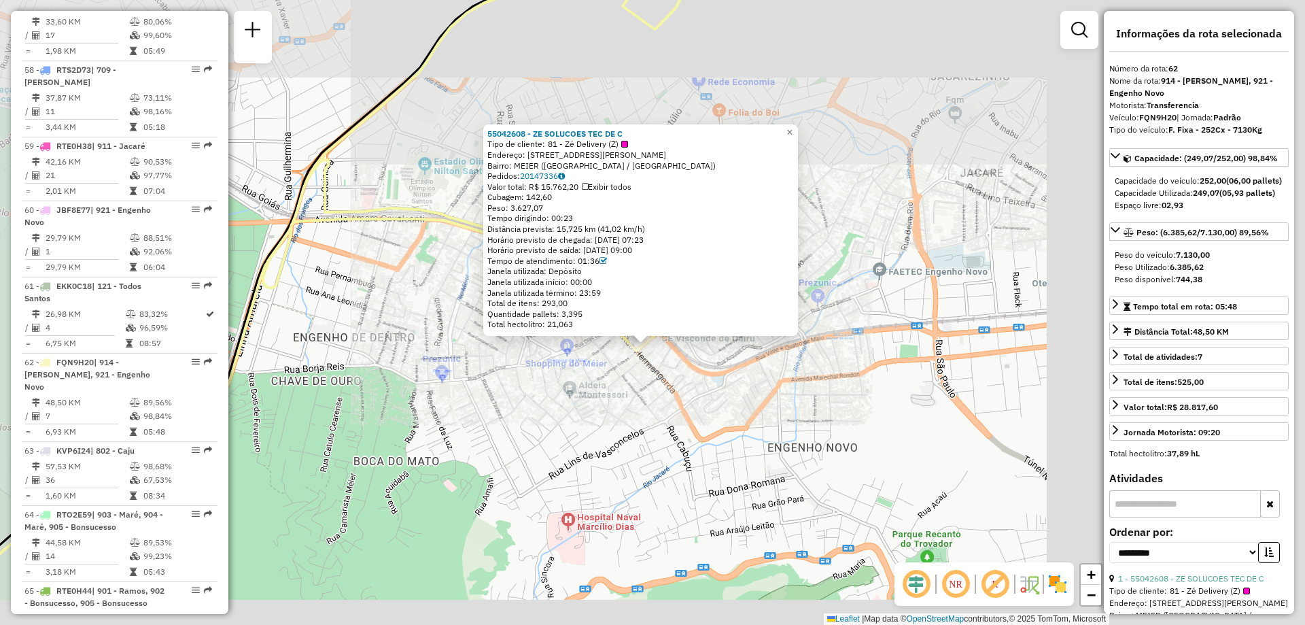
click at [644, 362] on div "55042608 - ZE SOLUCOES TEC DE C Tipo de cliente: 81 - Zé Delivery (Z) Endereço:…" at bounding box center [652, 312] width 1305 height 625
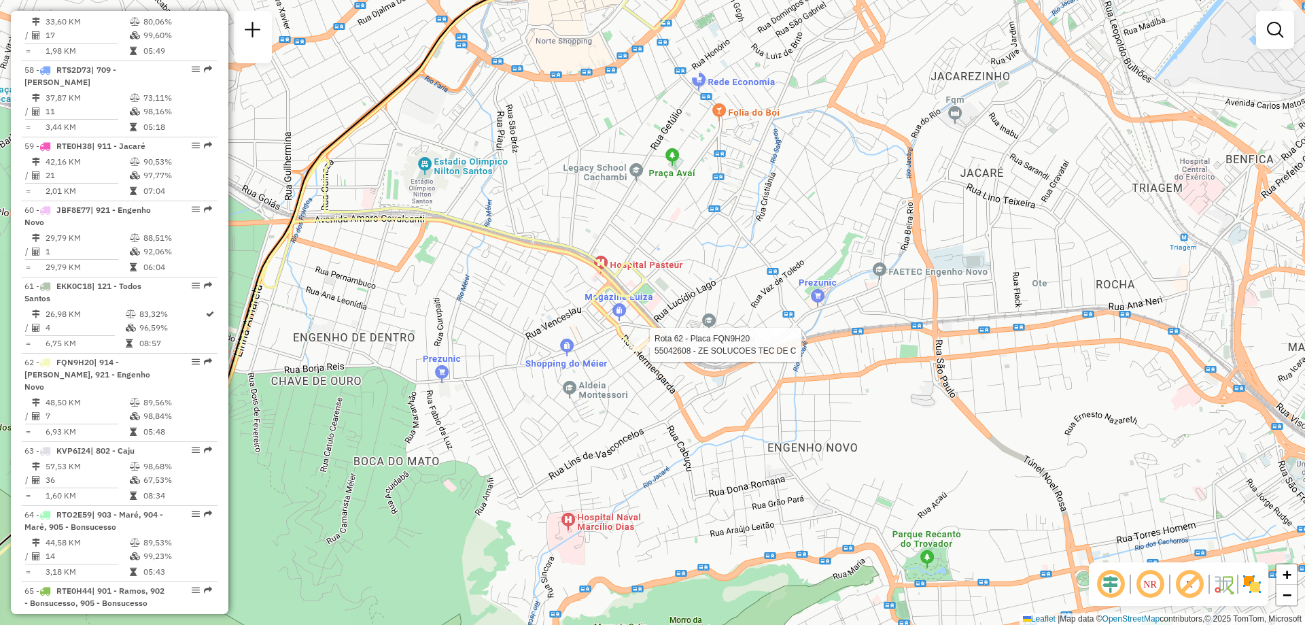
select select "**********"
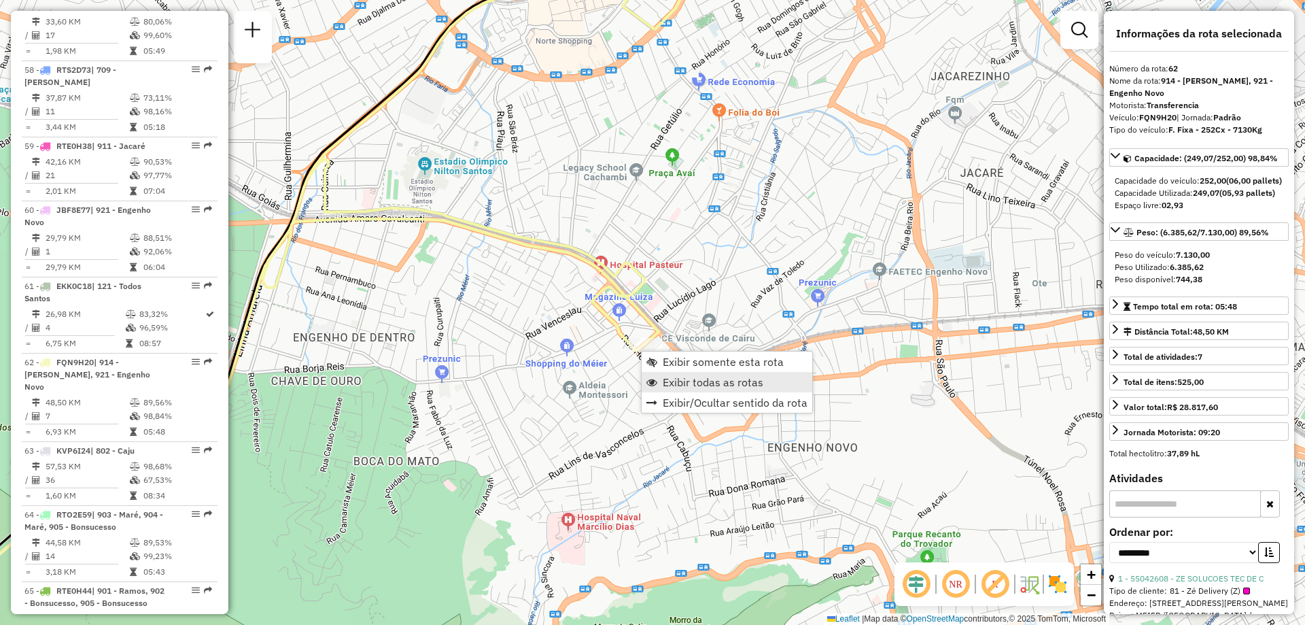
click at [695, 379] on span "Exibir todas as rotas" at bounding box center [713, 382] width 101 height 11
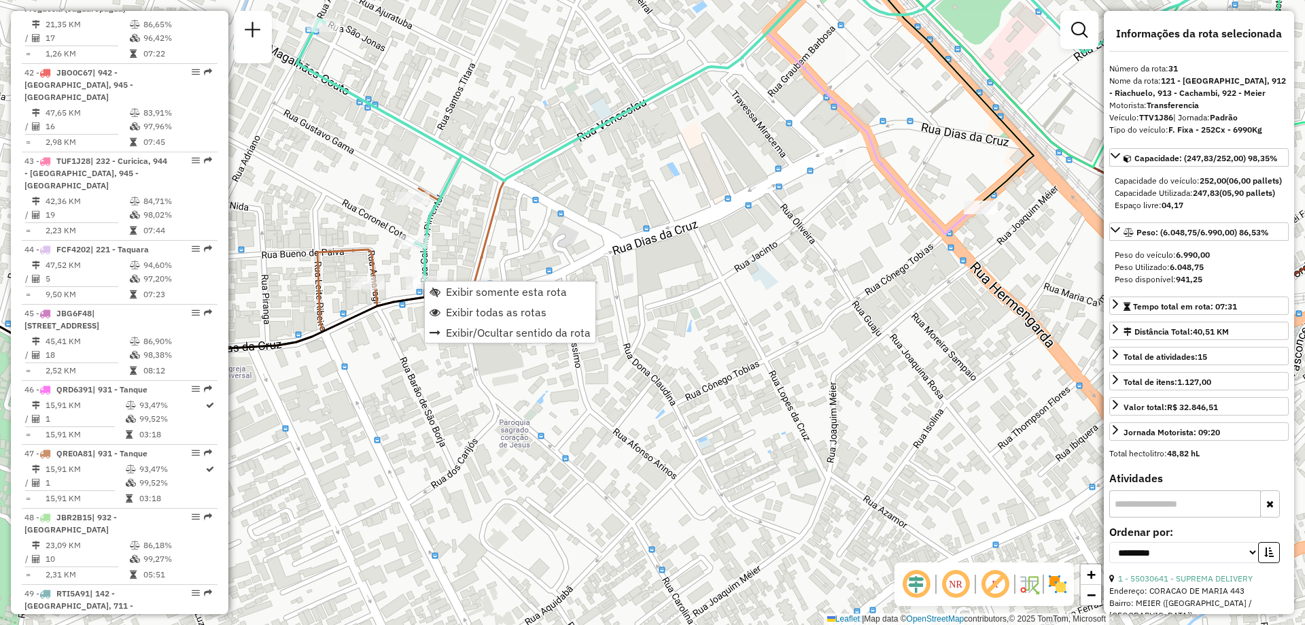
scroll to position [3012, 0]
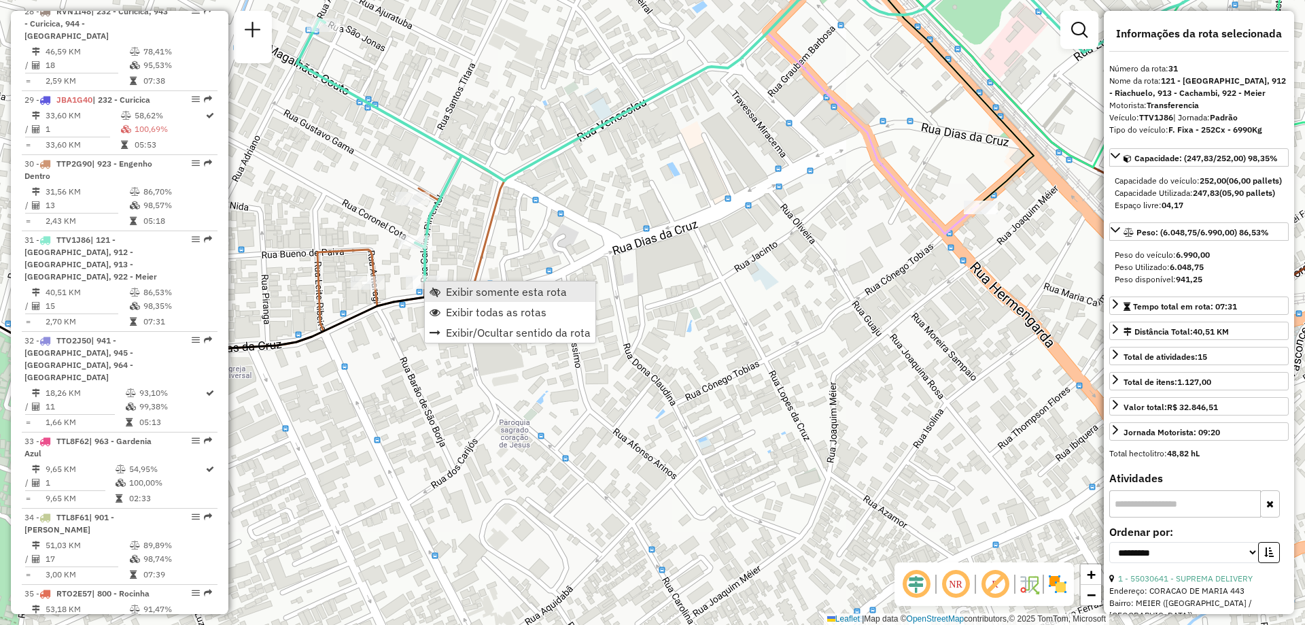
click at [459, 294] on span "Exibir somente esta rota" at bounding box center [506, 291] width 121 height 11
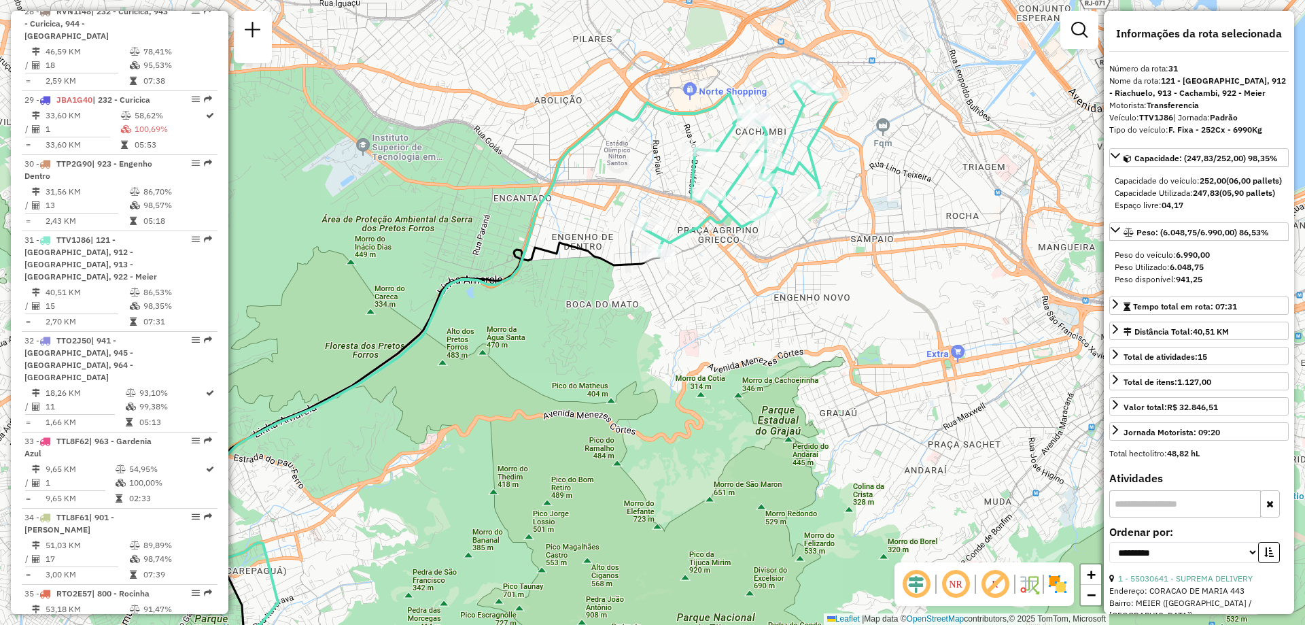
click at [845, 162] on div "Janela de atendimento Grade de atendimento Capacidade Transportadoras Veículos …" at bounding box center [652, 312] width 1305 height 625
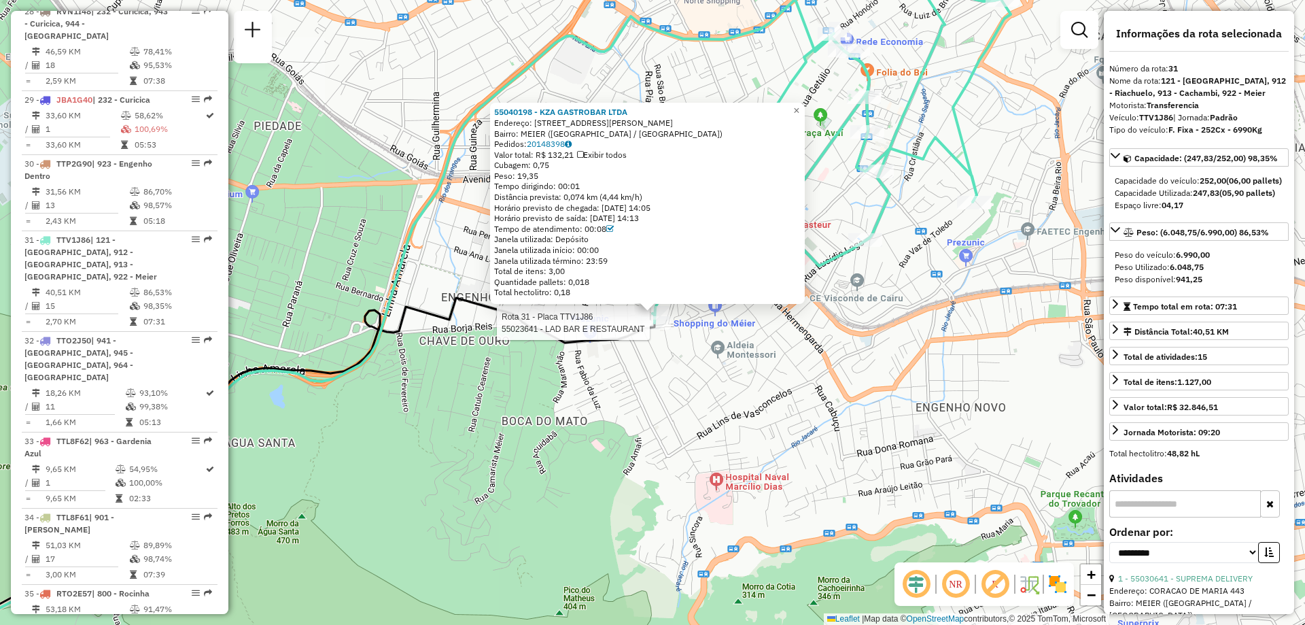
click at [659, 330] on div at bounding box center [654, 323] width 34 height 14
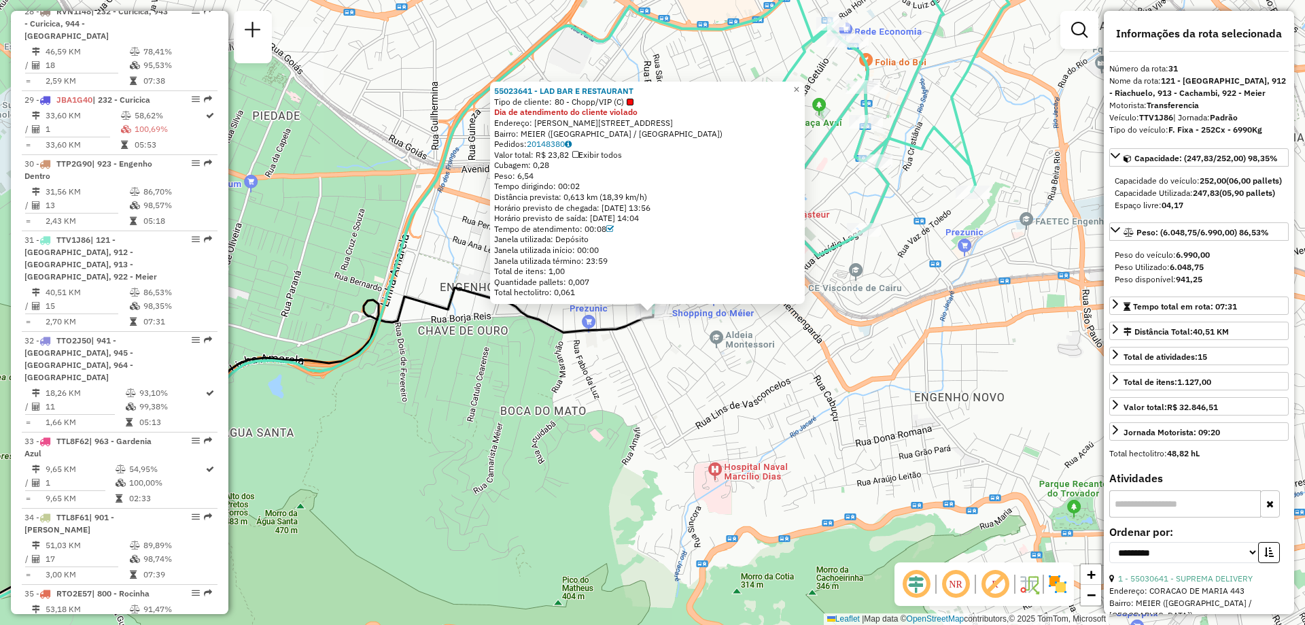
click at [680, 342] on div "55023641 - LAD BAR E RESTAURANT Tipo de cliente: 80 - Chopp/VIP (C) Dia de aten…" at bounding box center [652, 312] width 1305 height 625
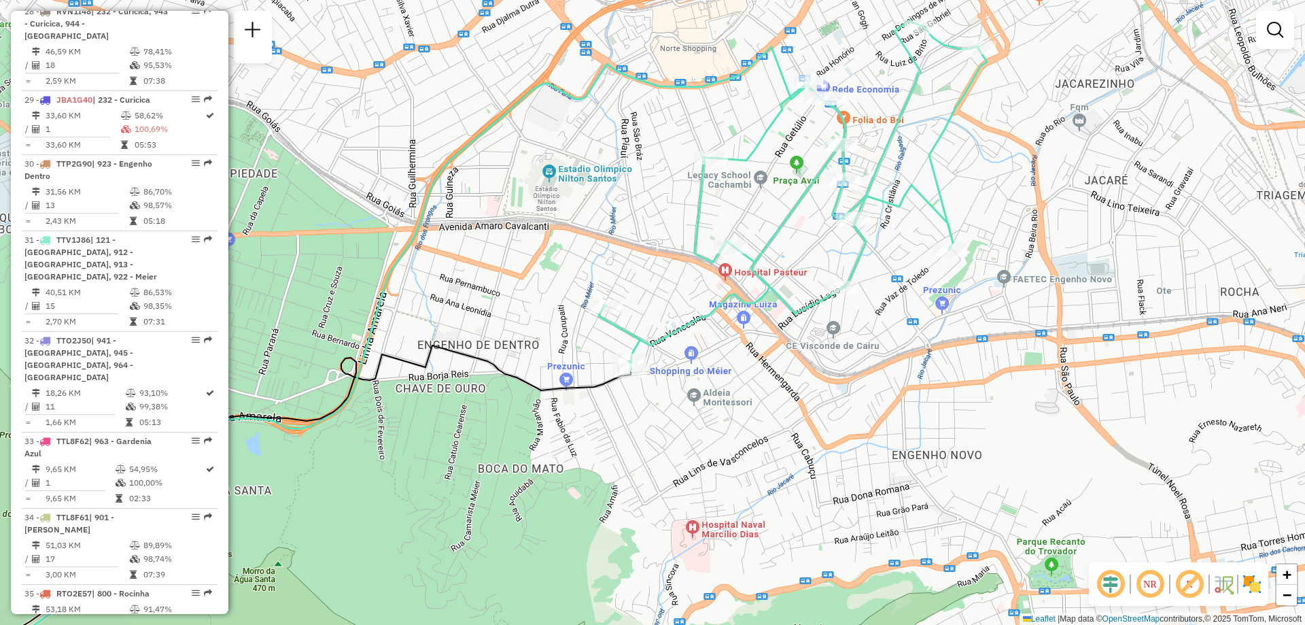
drag, startPoint x: 739, startPoint y: 132, endPoint x: 737, endPoint y: 160, distance: 27.9
click at [737, 160] on div "Janela de atendimento Grade de atendimento Capacidade Transportadoras Veículos …" at bounding box center [652, 312] width 1305 height 625
